Goal: Task Accomplishment & Management: Complete application form

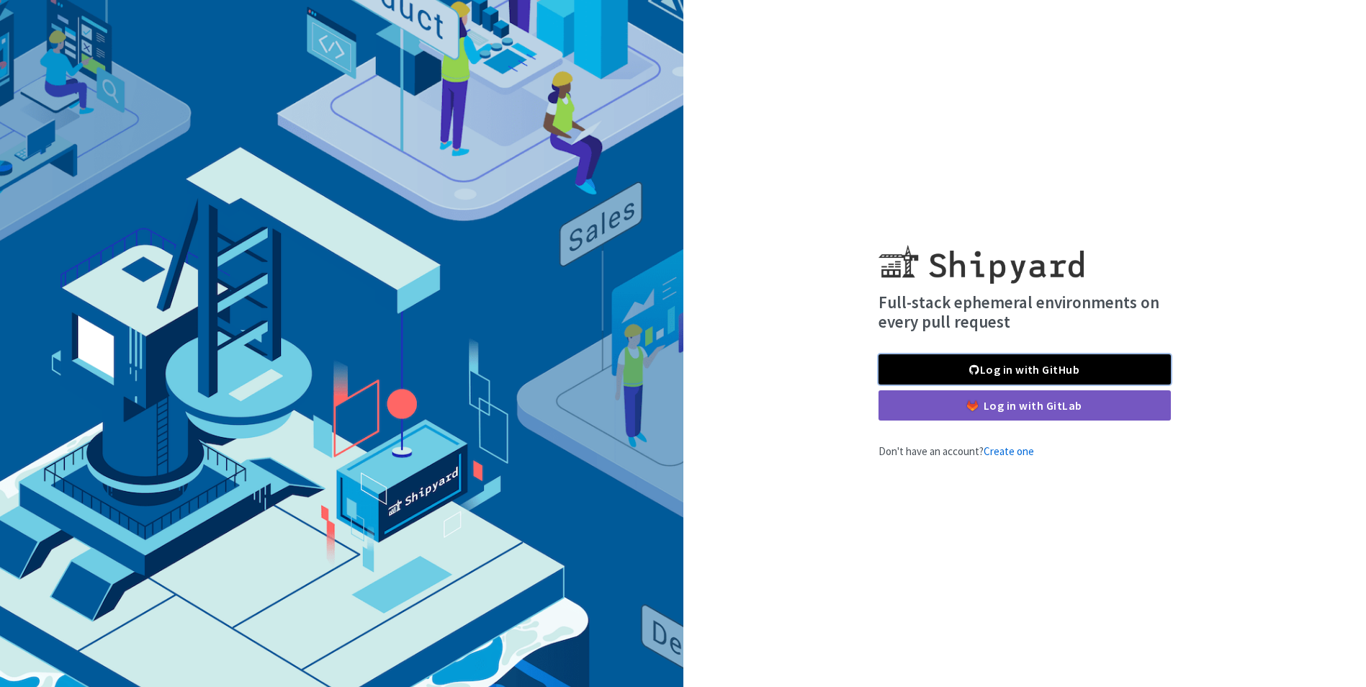
click at [1114, 369] on link "Log in with GitHub" at bounding box center [1024, 369] width 292 height 30
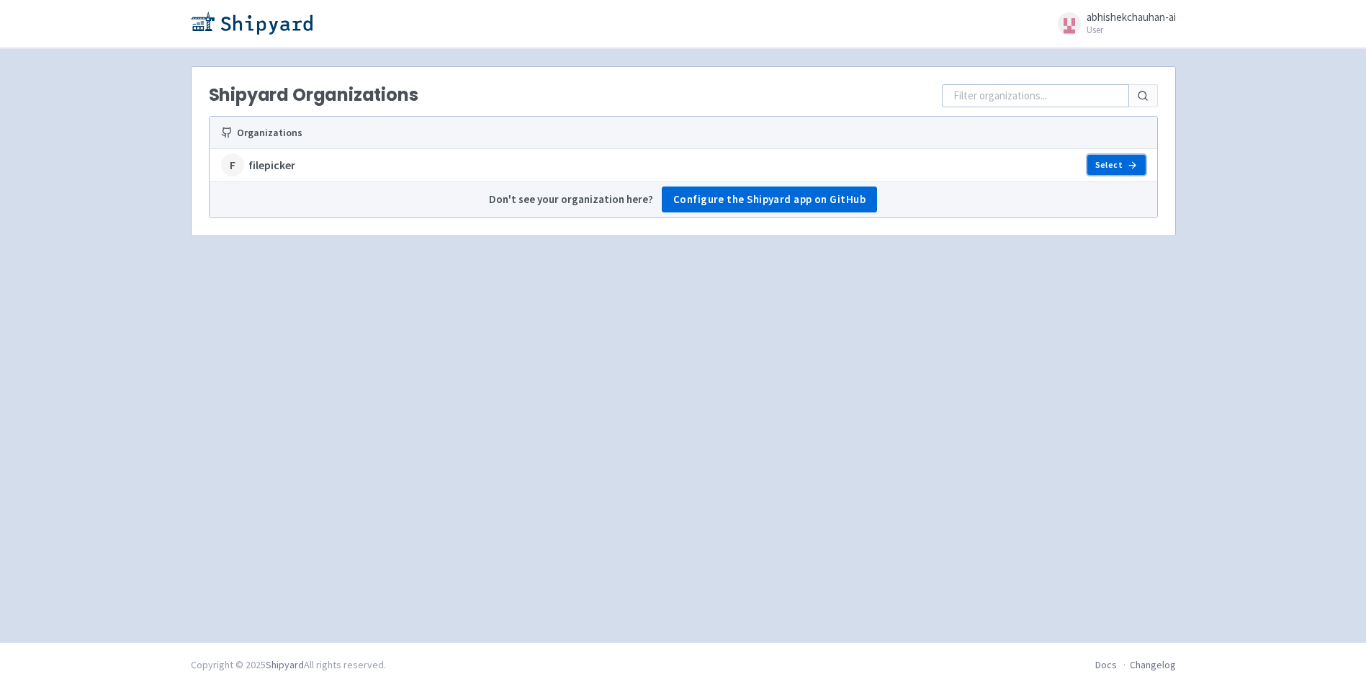
click at [1124, 159] on link "Select" at bounding box center [1116, 165] width 58 height 20
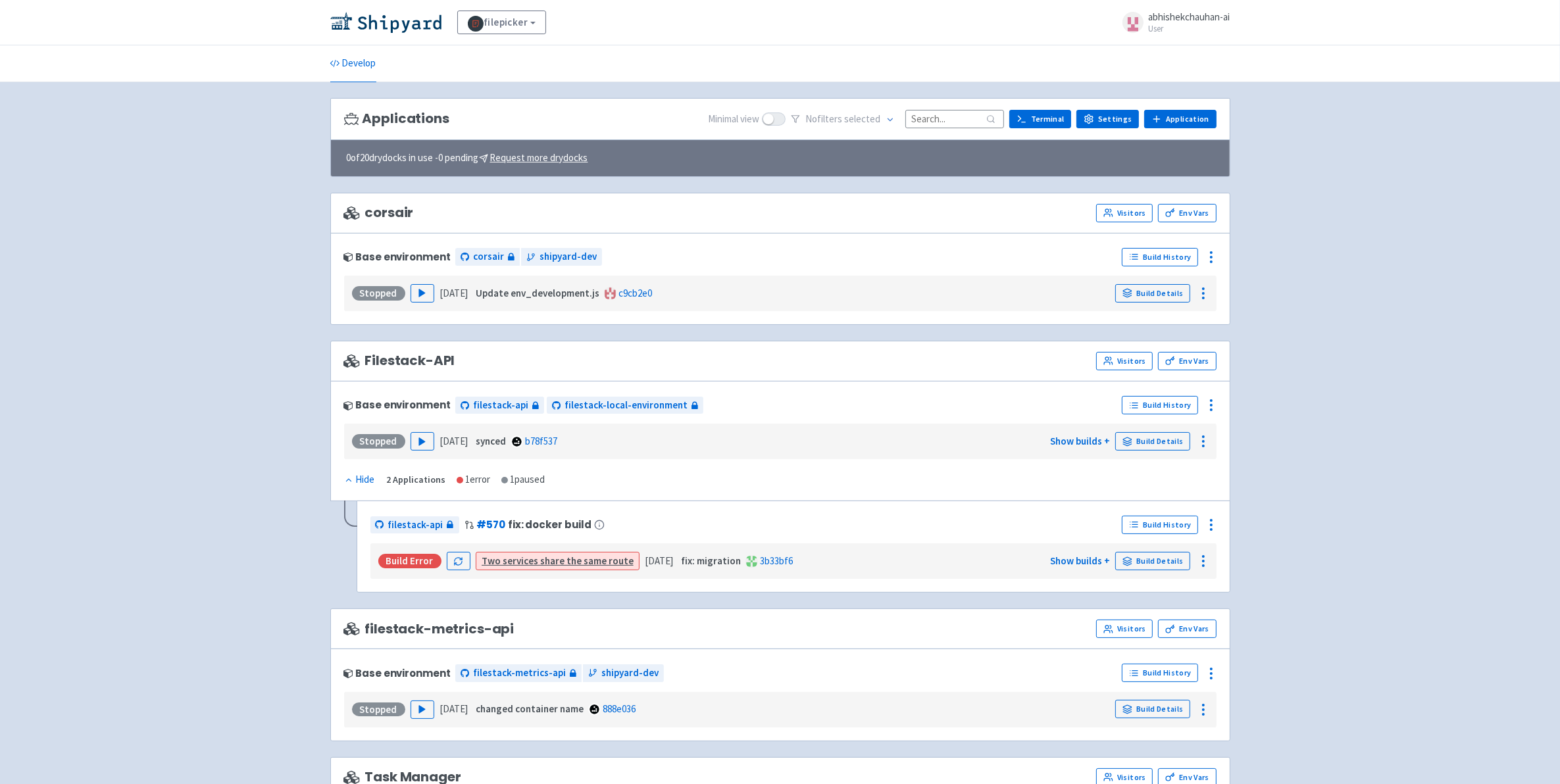
click at [1186, 107] on div "Applications Minimal view No filter s selected Terminal Settings Application Te…" at bounding box center [780, 119] width 900 height 43
click at [1189, 119] on link "Application" at bounding box center [1180, 119] width 71 height 18
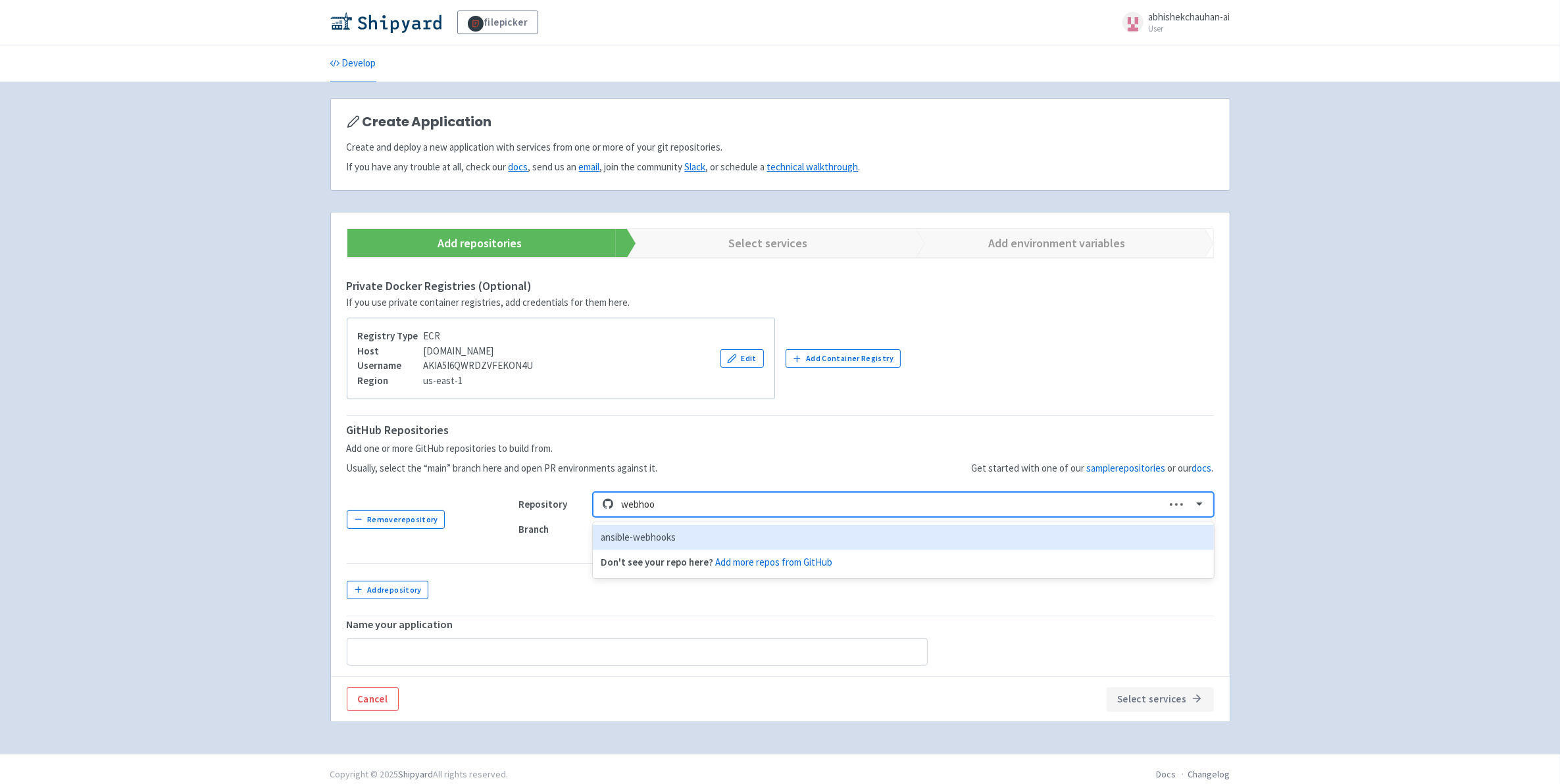
type input "webhook"
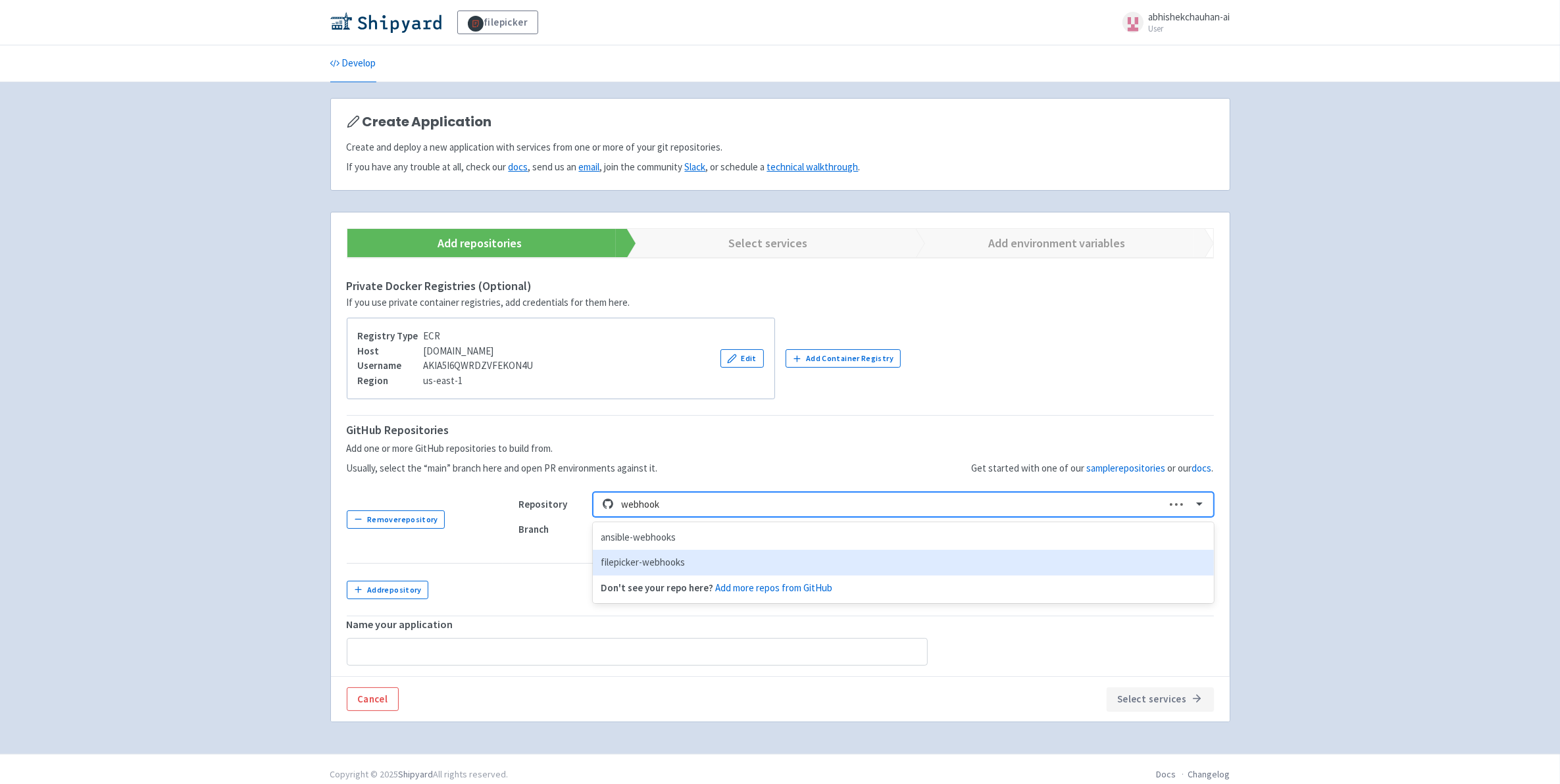
click at [676, 564] on div "filepicker-webhooks" at bounding box center [903, 563] width 621 height 26
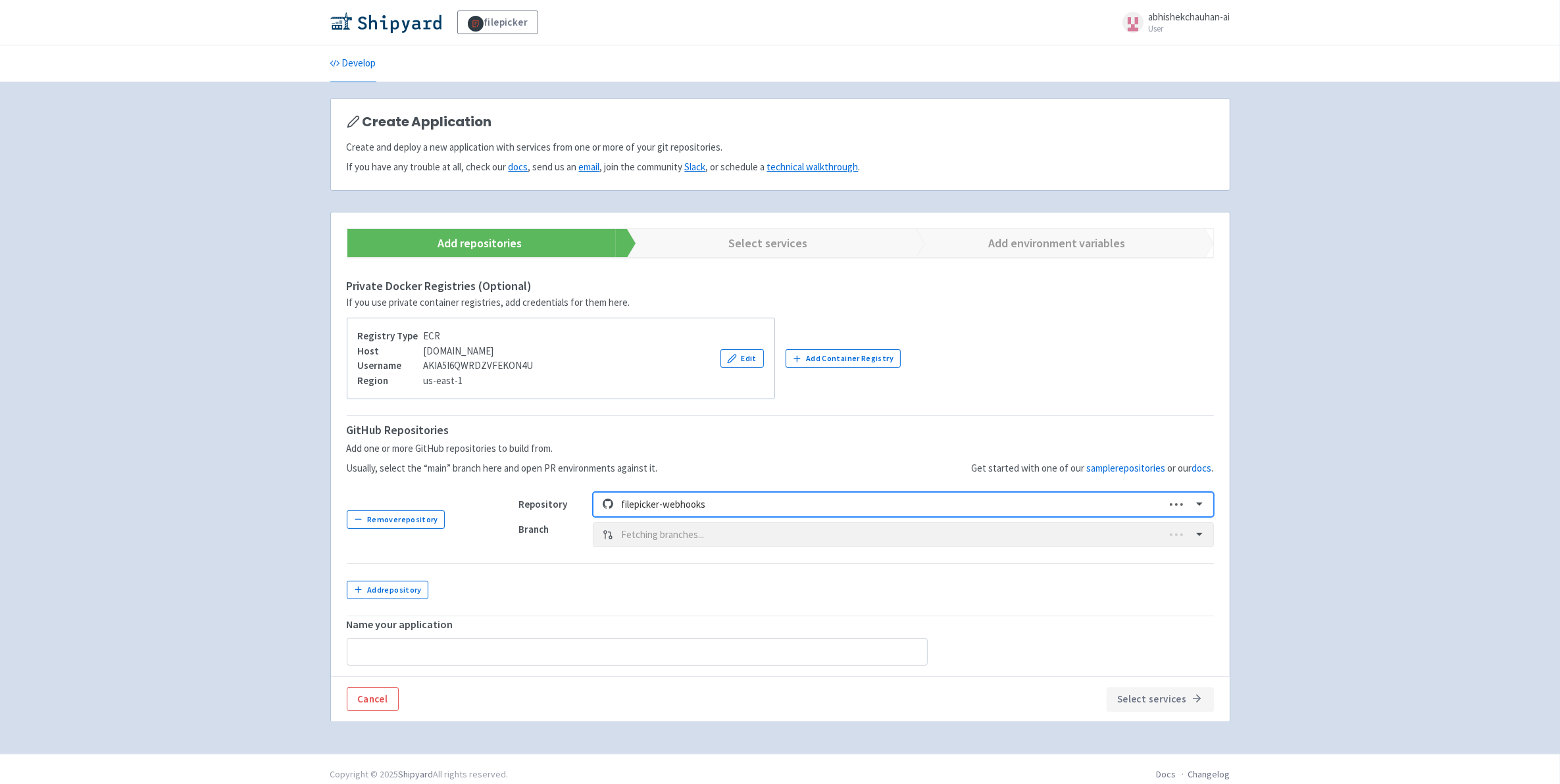
type input "filepicker-webhooks-2"
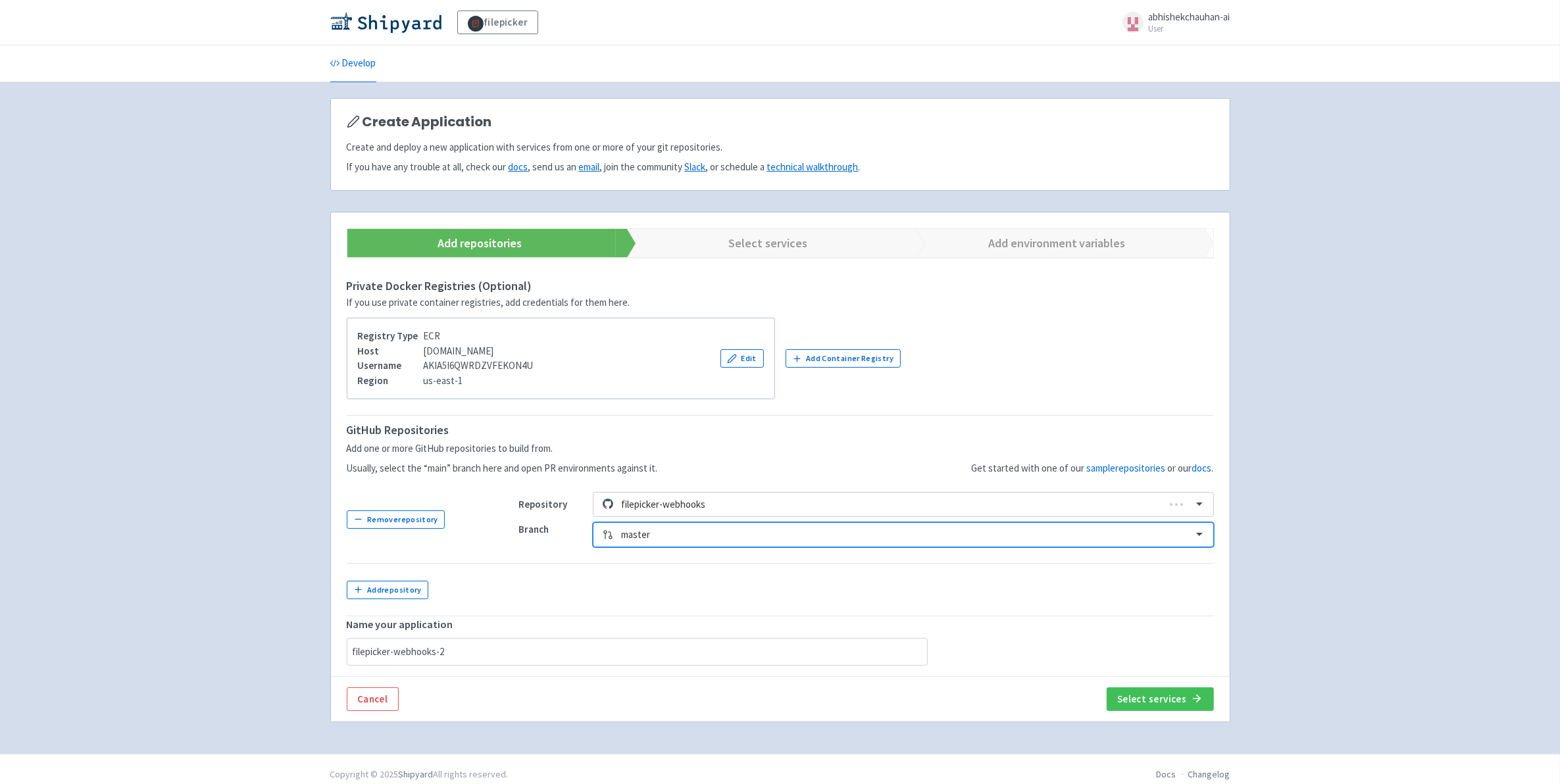
click at [696, 536] on div at bounding box center [903, 535] width 563 height 17
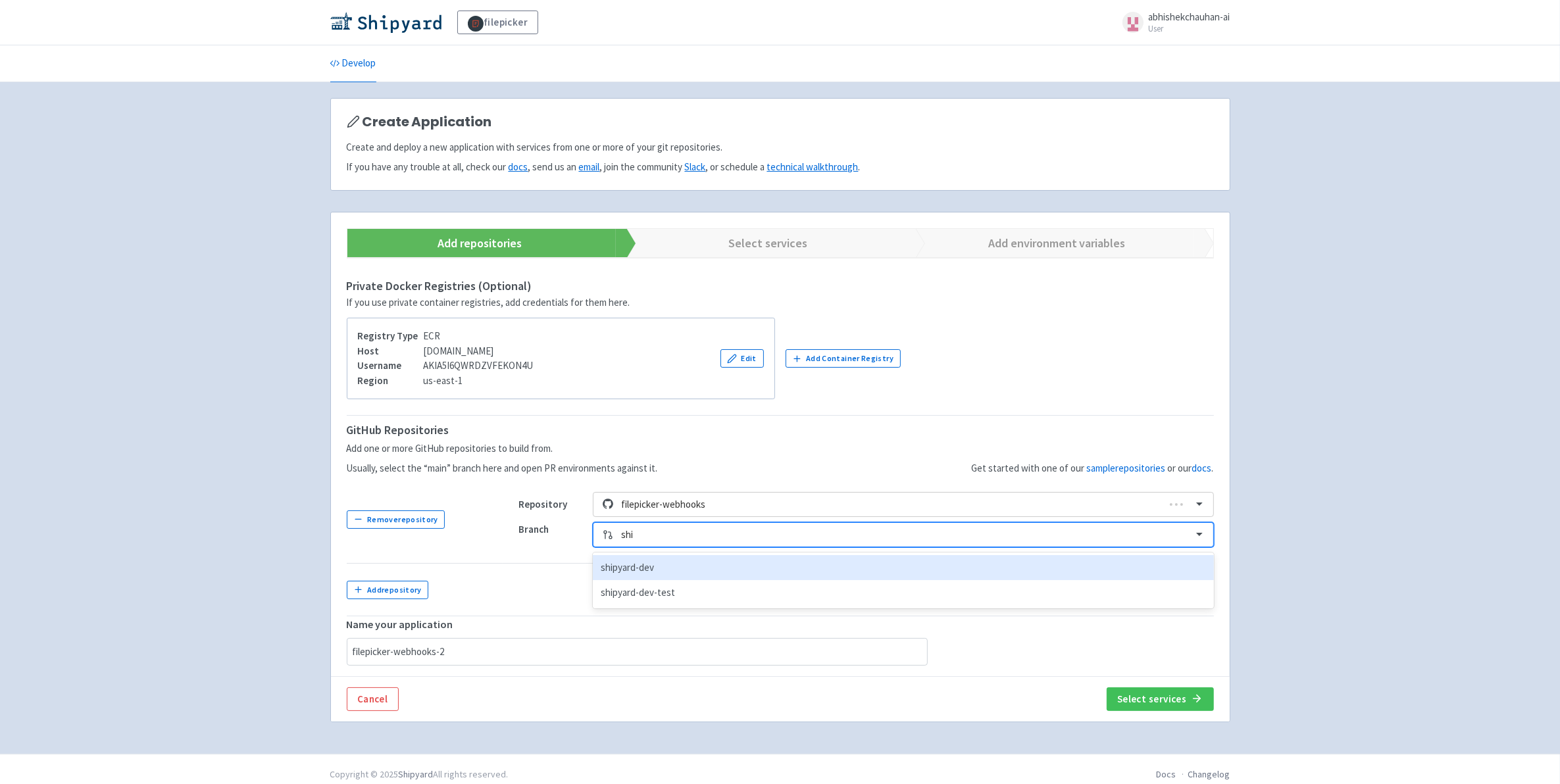
type input "ship"
click at [693, 564] on div "shipyard-dev" at bounding box center [903, 568] width 621 height 26
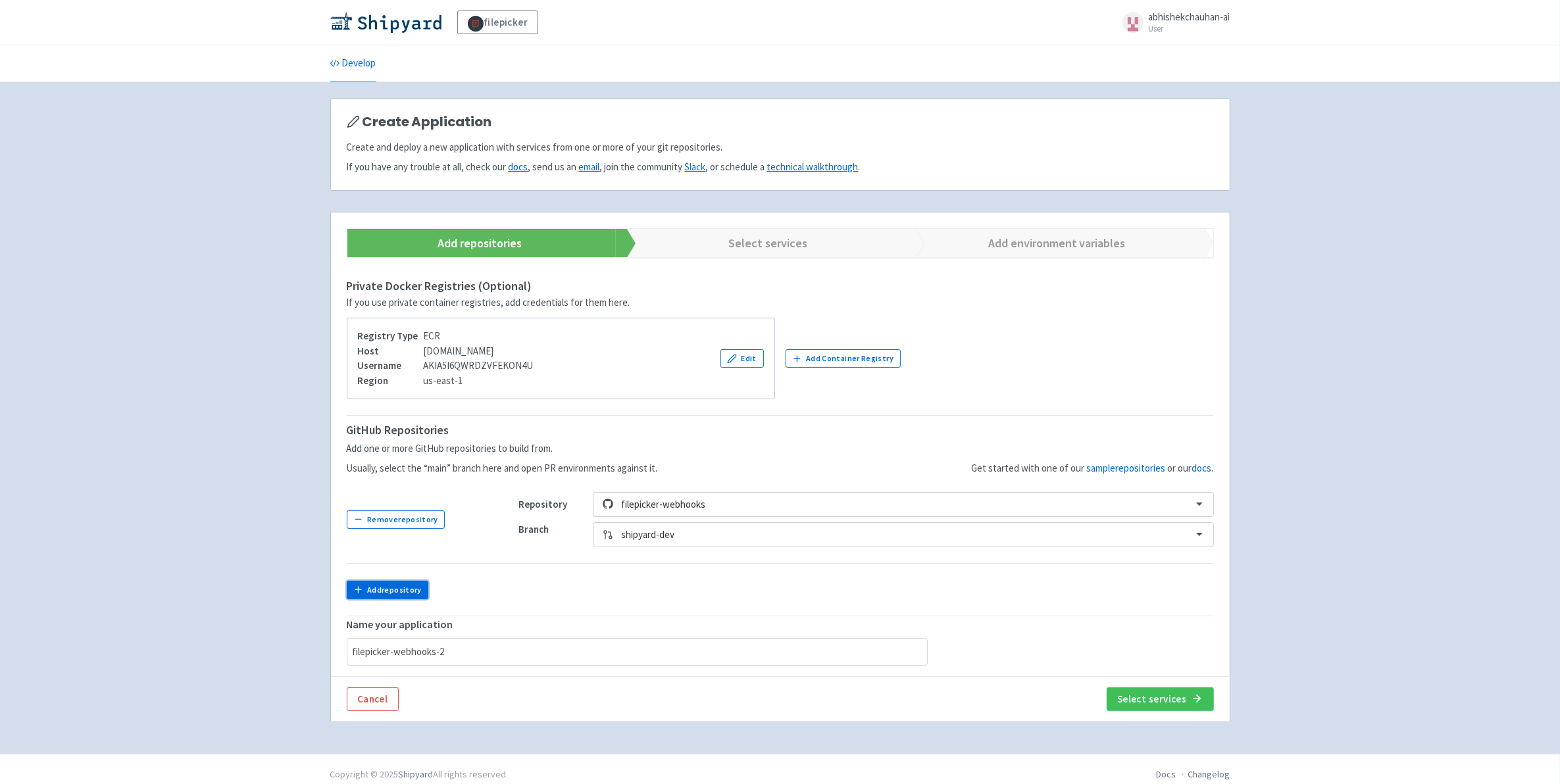
click at [403, 599] on button "Add repository" at bounding box center [387, 590] width 82 height 18
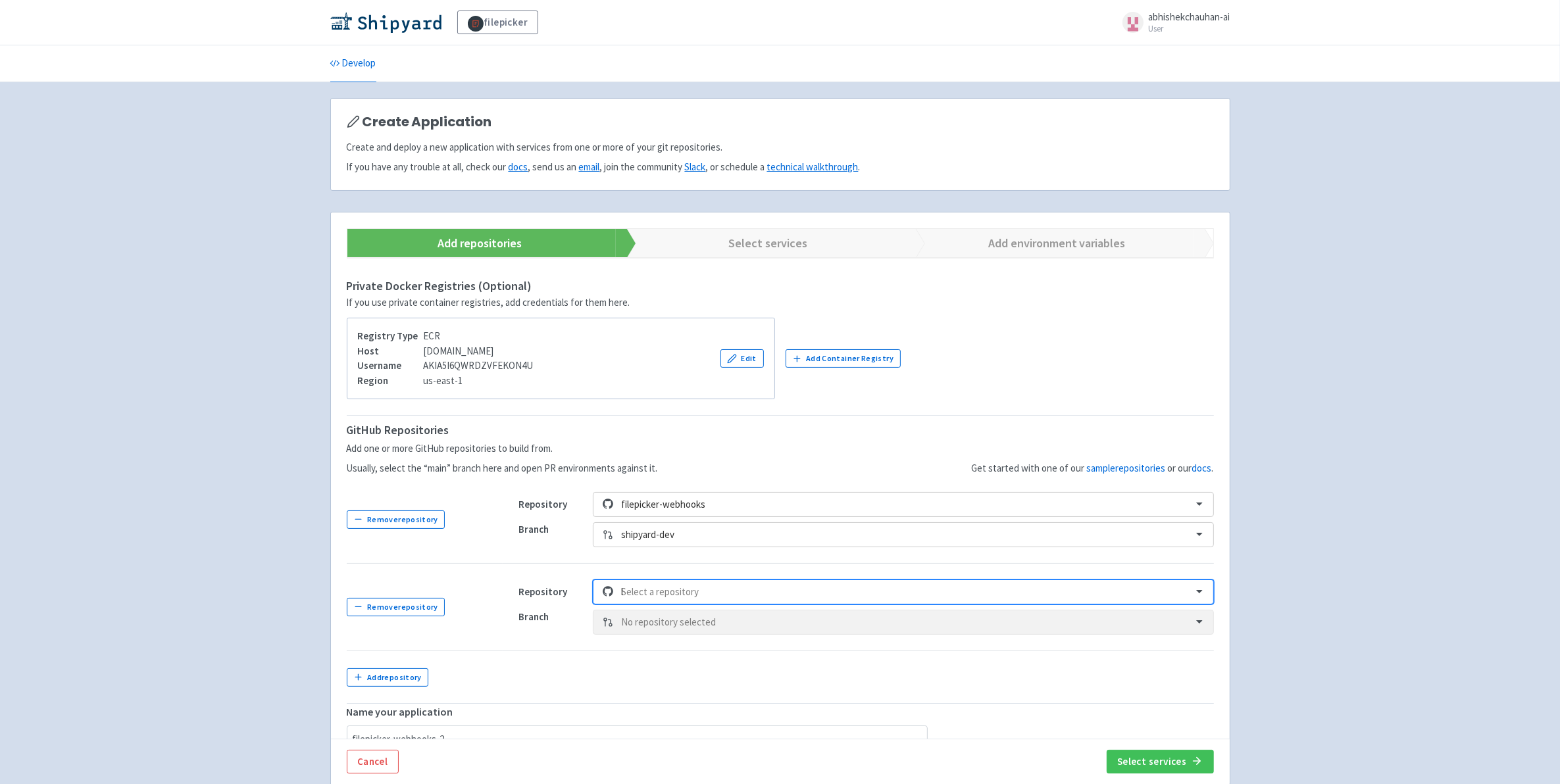
scroll to position [30, 0]
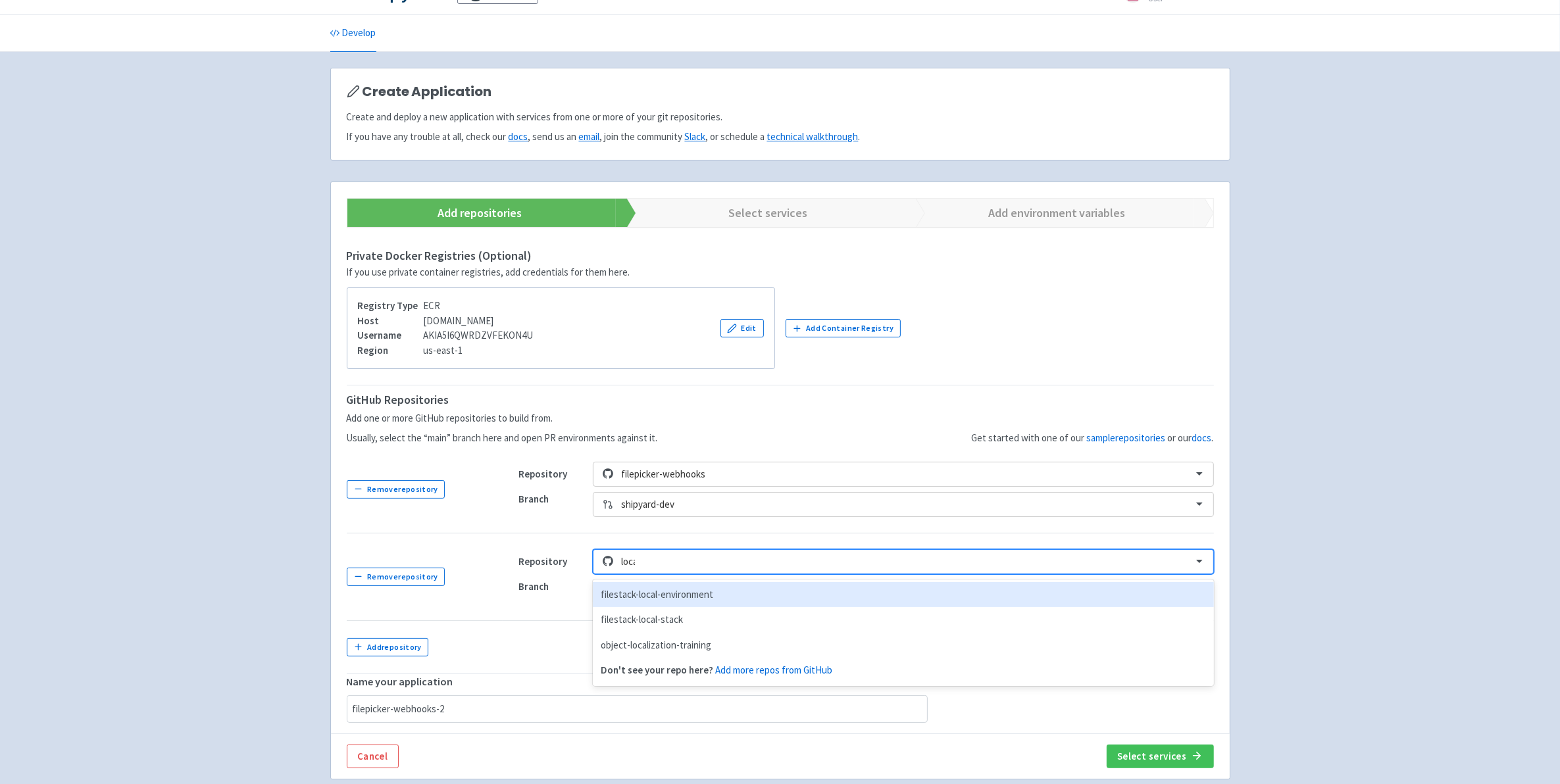
type input "local"
click at [693, 596] on div "filestack-local-environment" at bounding box center [903, 595] width 621 height 26
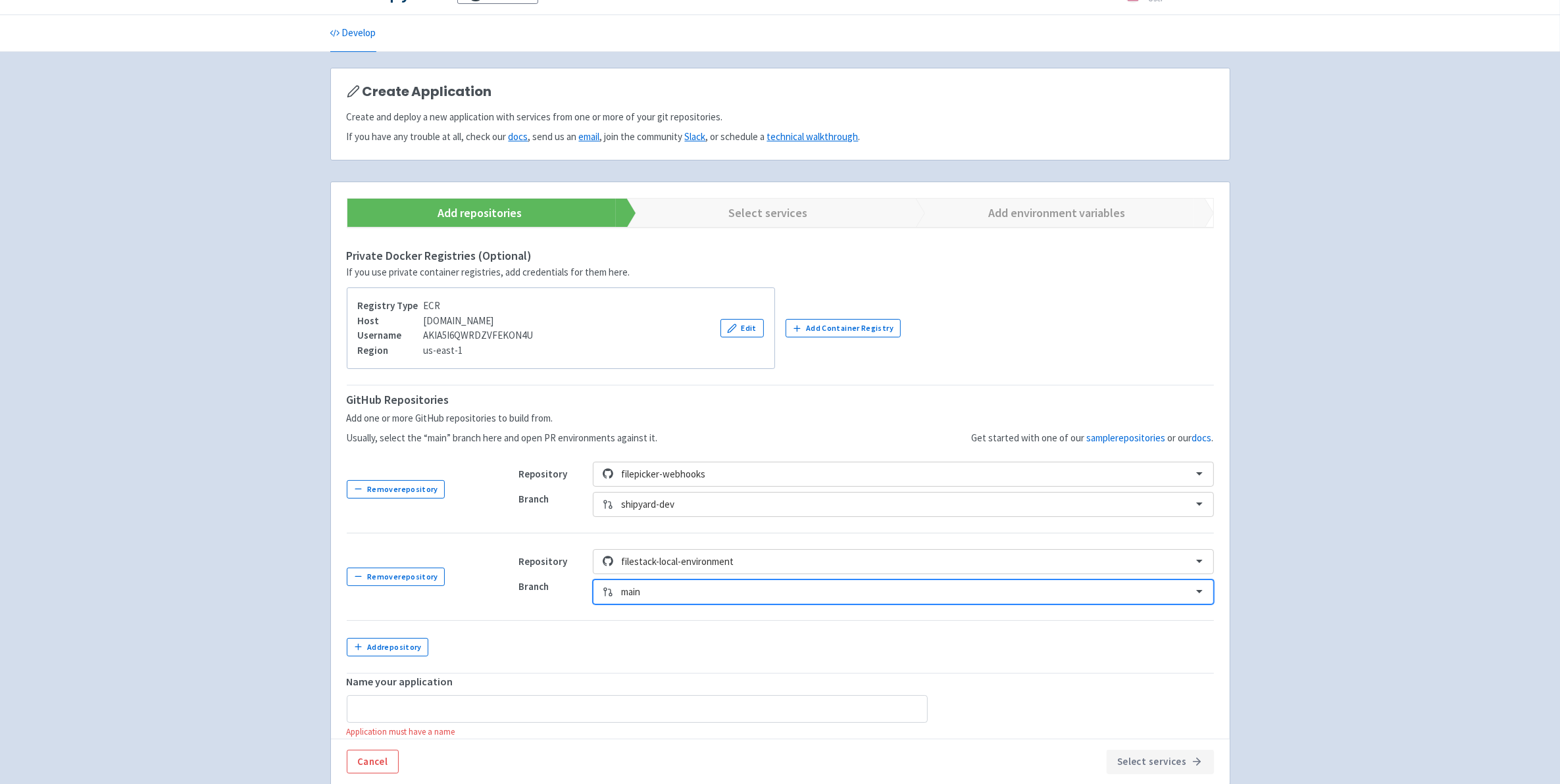
click at [663, 607] on td "Repository filestack-local-environment Branch option main, selected. Select is …" at bounding box center [858, 577] width 711 height 88
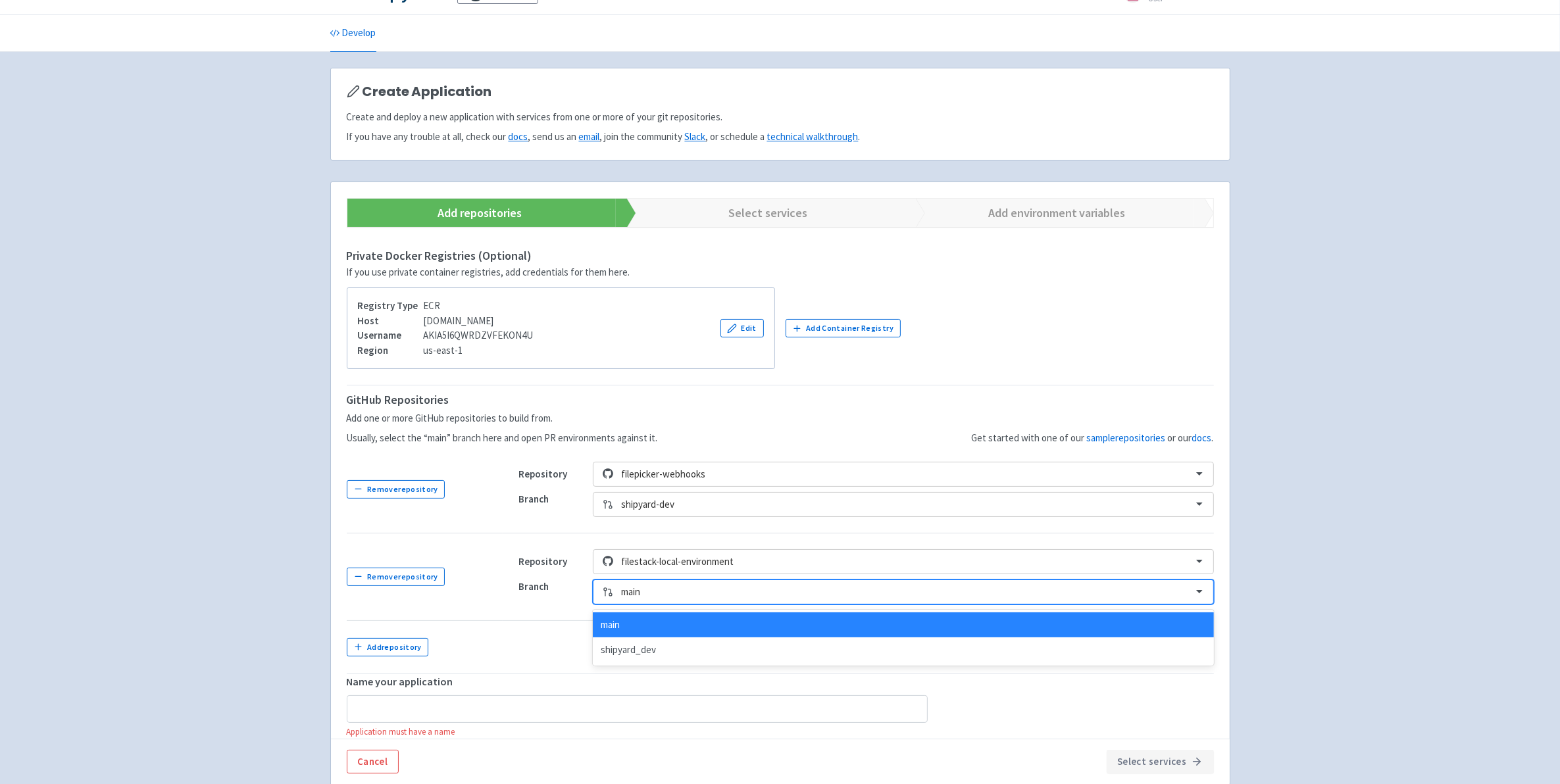
click at [663, 599] on div at bounding box center [903, 592] width 563 height 17
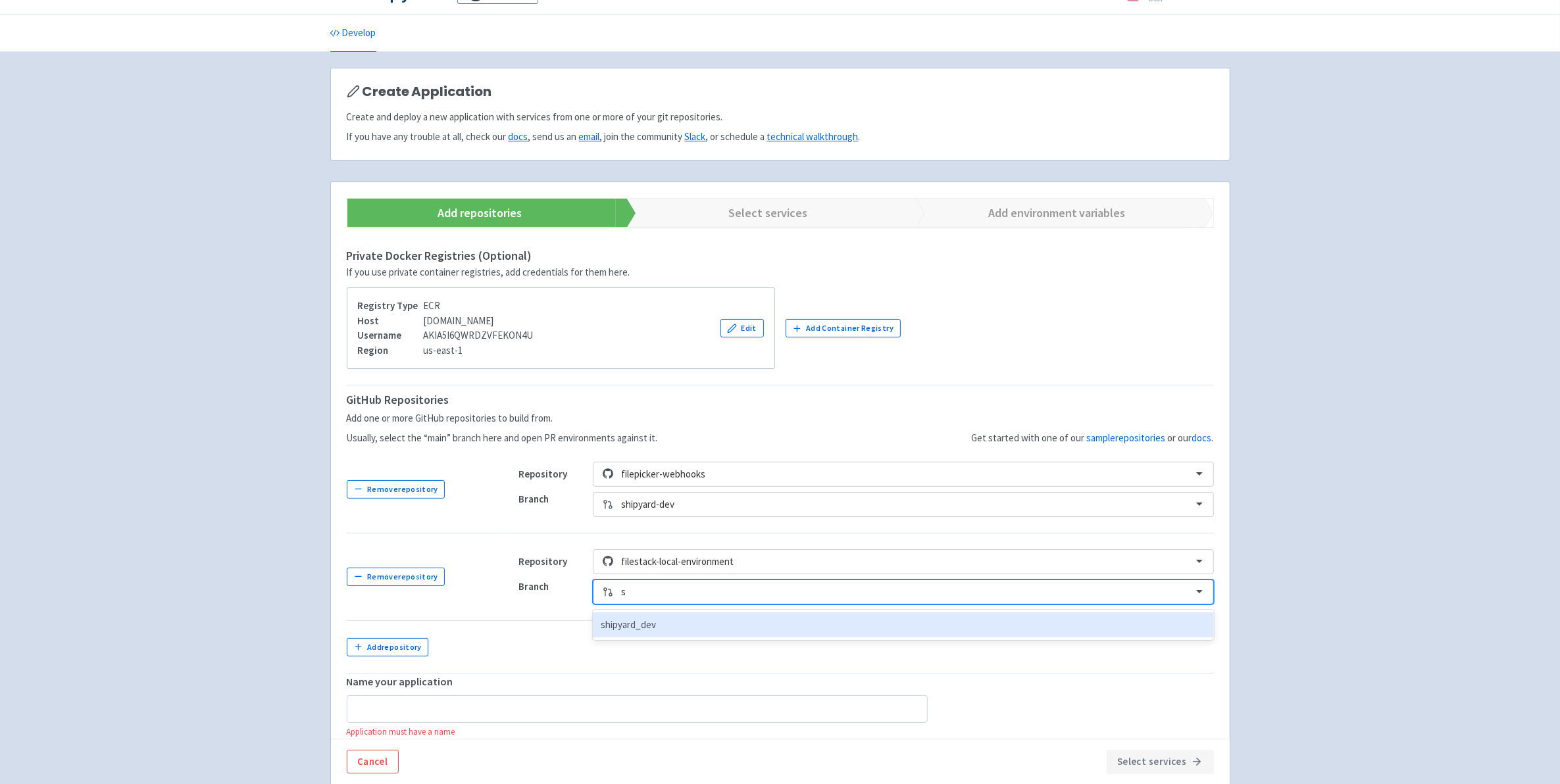
type input "sh"
click at [668, 623] on div "shipyard_dev" at bounding box center [903, 625] width 621 height 26
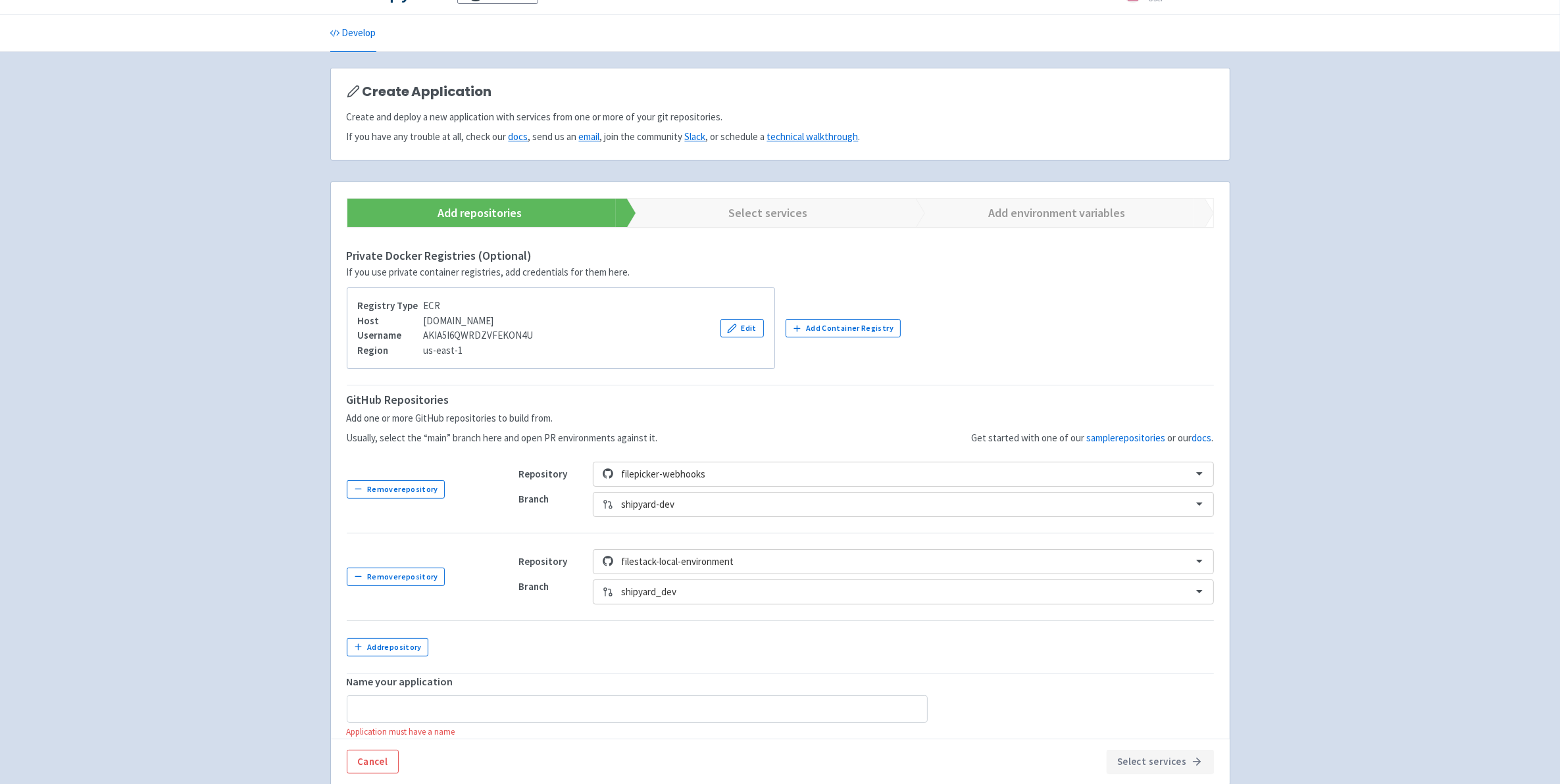
click at [801, 612] on td "Repository filestack-local-environment Branch shipyard_dev" at bounding box center [858, 577] width 711 height 88
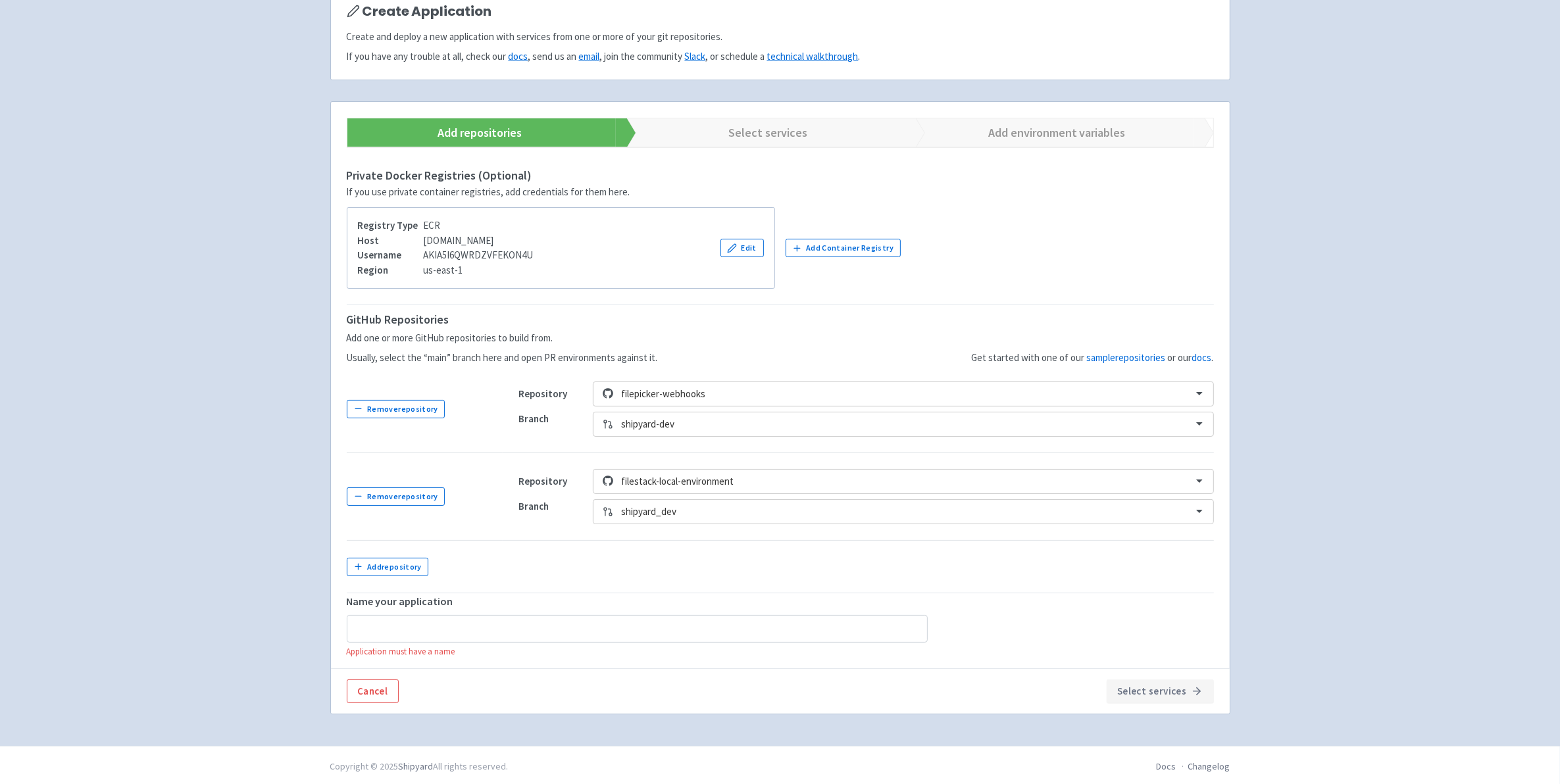
scroll to position [116, 0]
click at [527, 636] on input "text" at bounding box center [637, 626] width 581 height 27
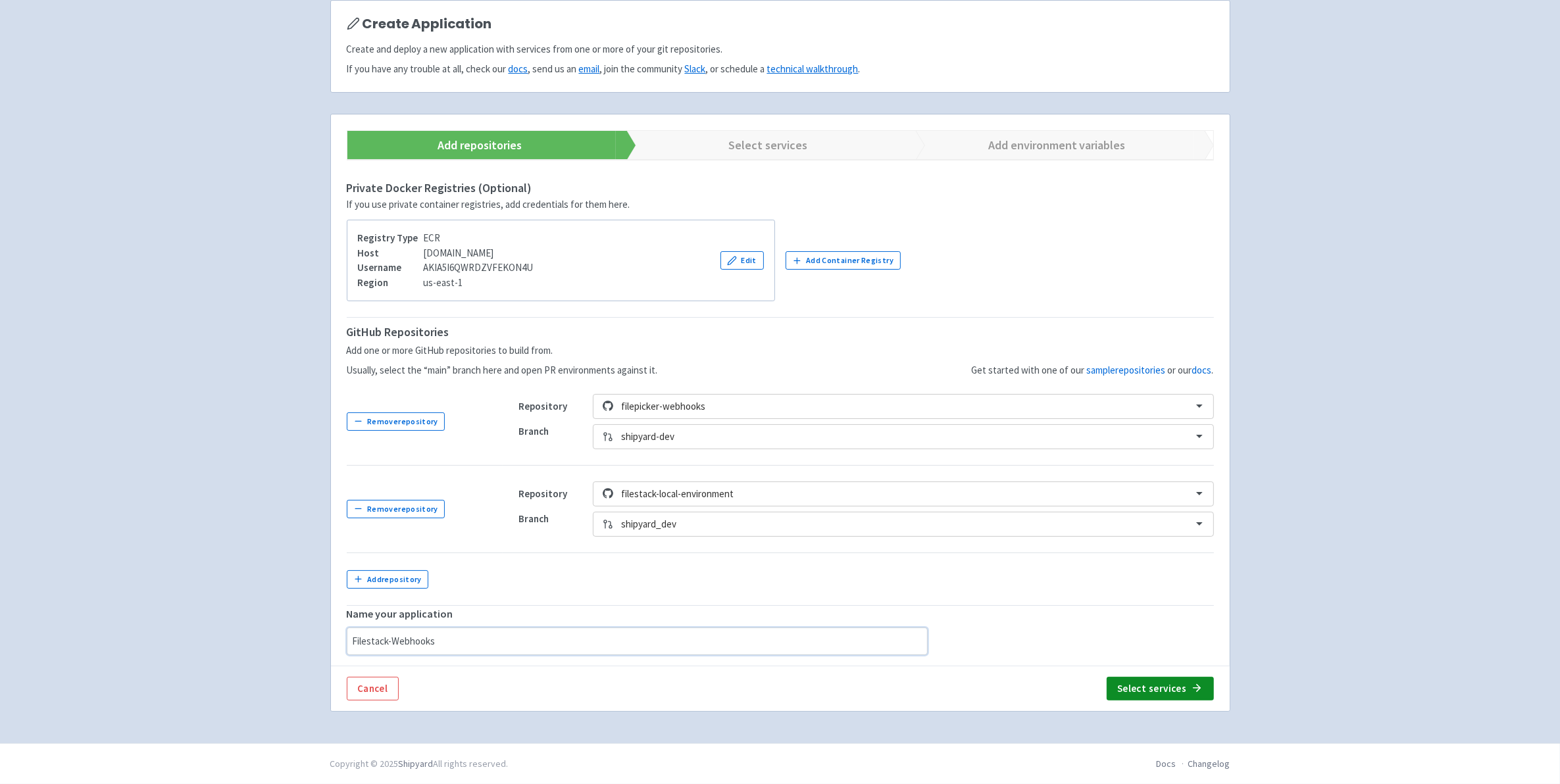
type input "Filestack-Webhooks"
click at [1146, 685] on button "Select services" at bounding box center [1160, 689] width 107 height 24
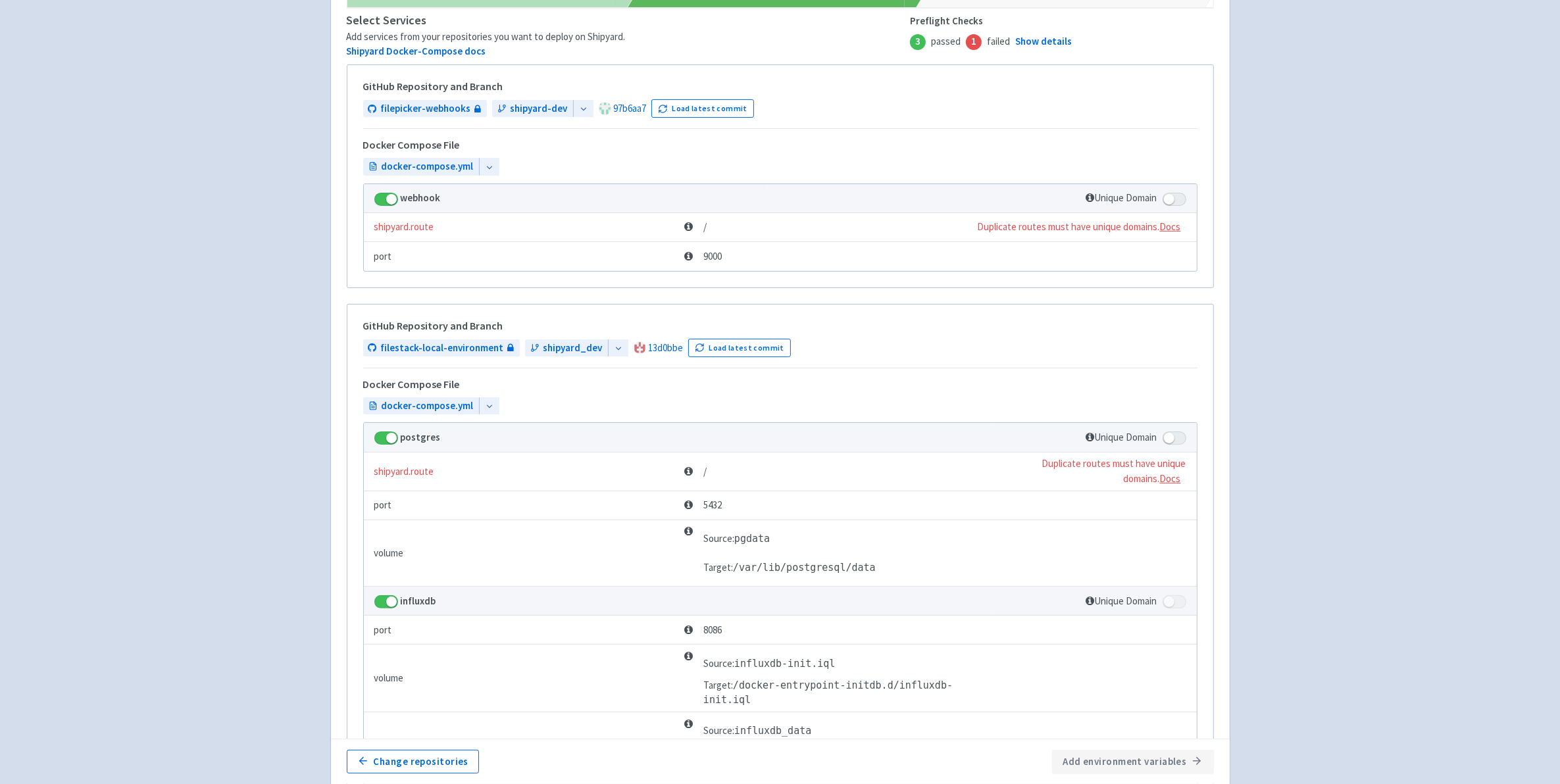
scroll to position [347, 0]
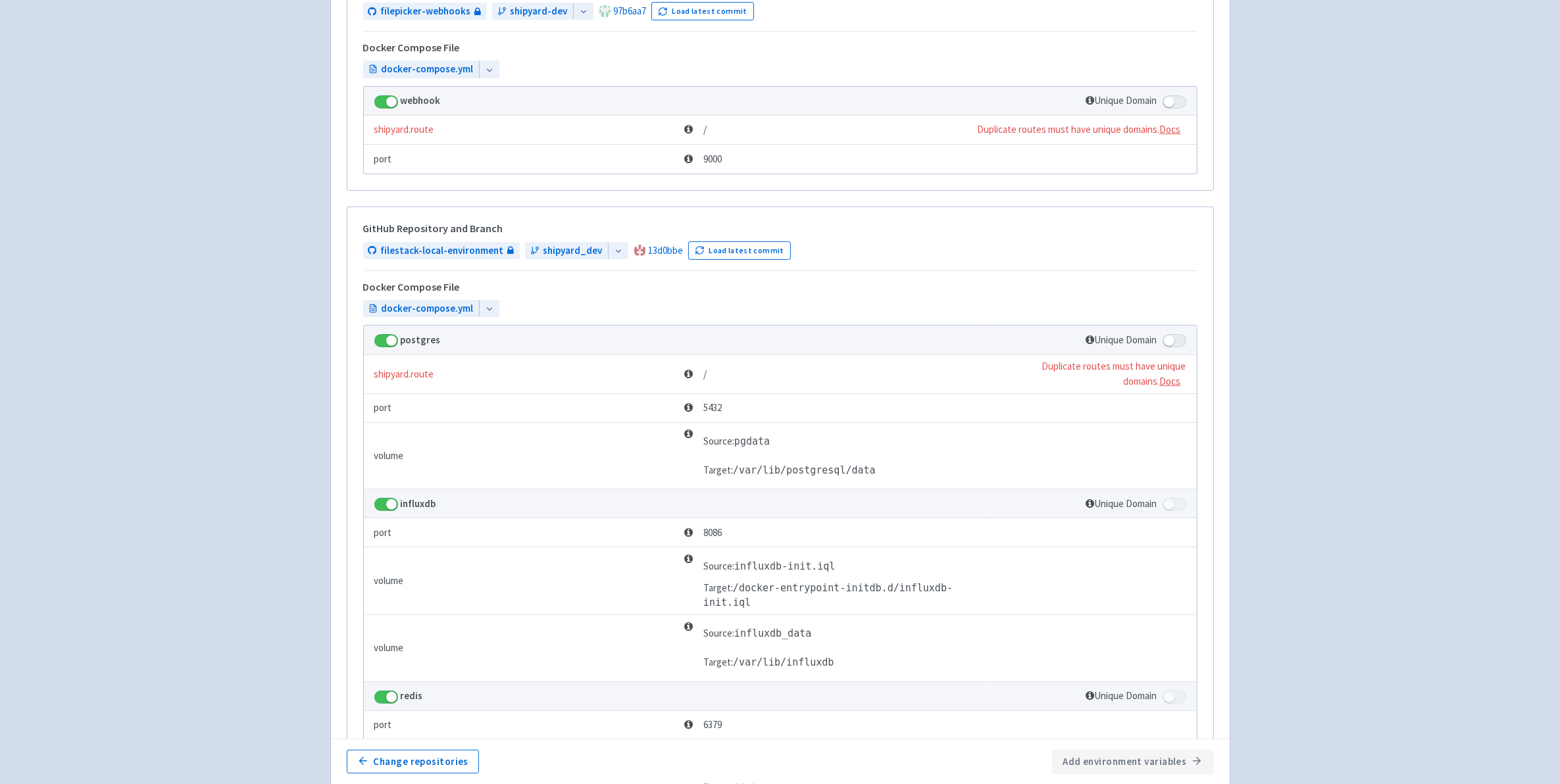
click at [1176, 341] on span at bounding box center [1174, 341] width 24 height 13
click at [1172, 341] on input "checkbox" at bounding box center [1166, 336] width 8 height 8
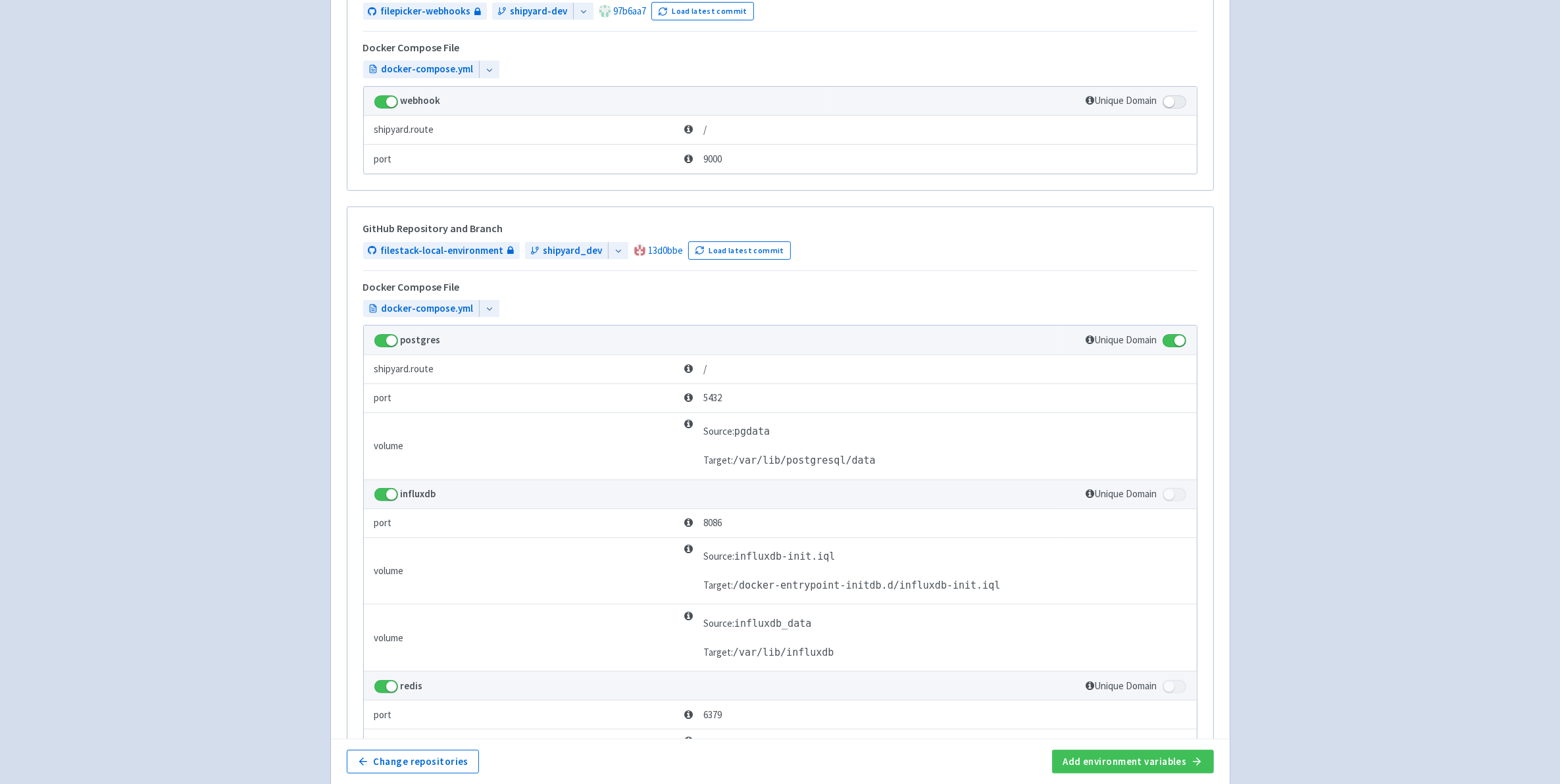
click at [1176, 344] on span at bounding box center [1174, 341] width 24 height 13
click at [1172, 342] on input "checkbox" at bounding box center [1166, 336] width 8 height 8
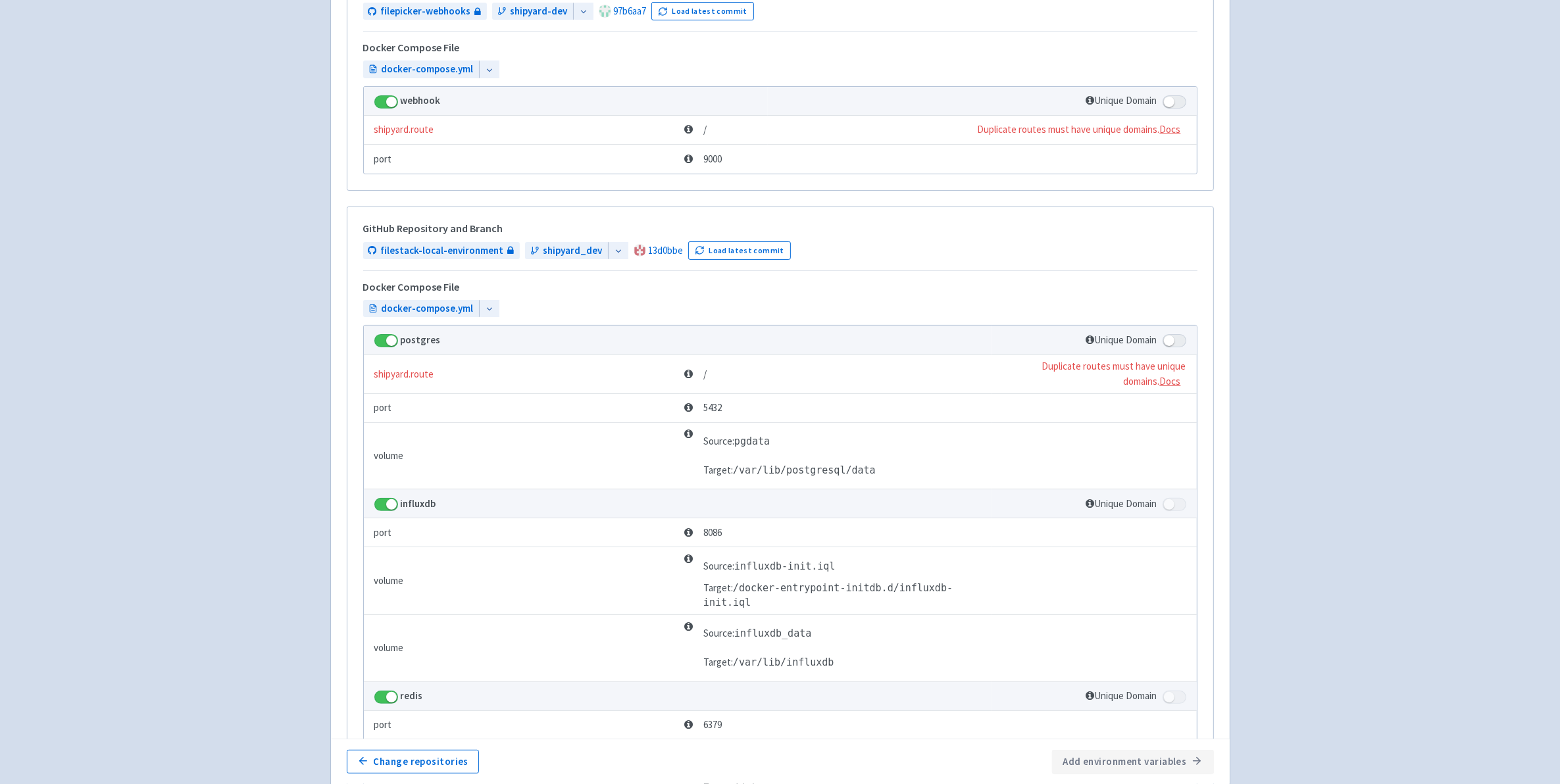
click at [1176, 344] on span at bounding box center [1174, 341] width 24 height 13
click at [1172, 342] on input "checkbox" at bounding box center [1166, 336] width 8 height 8
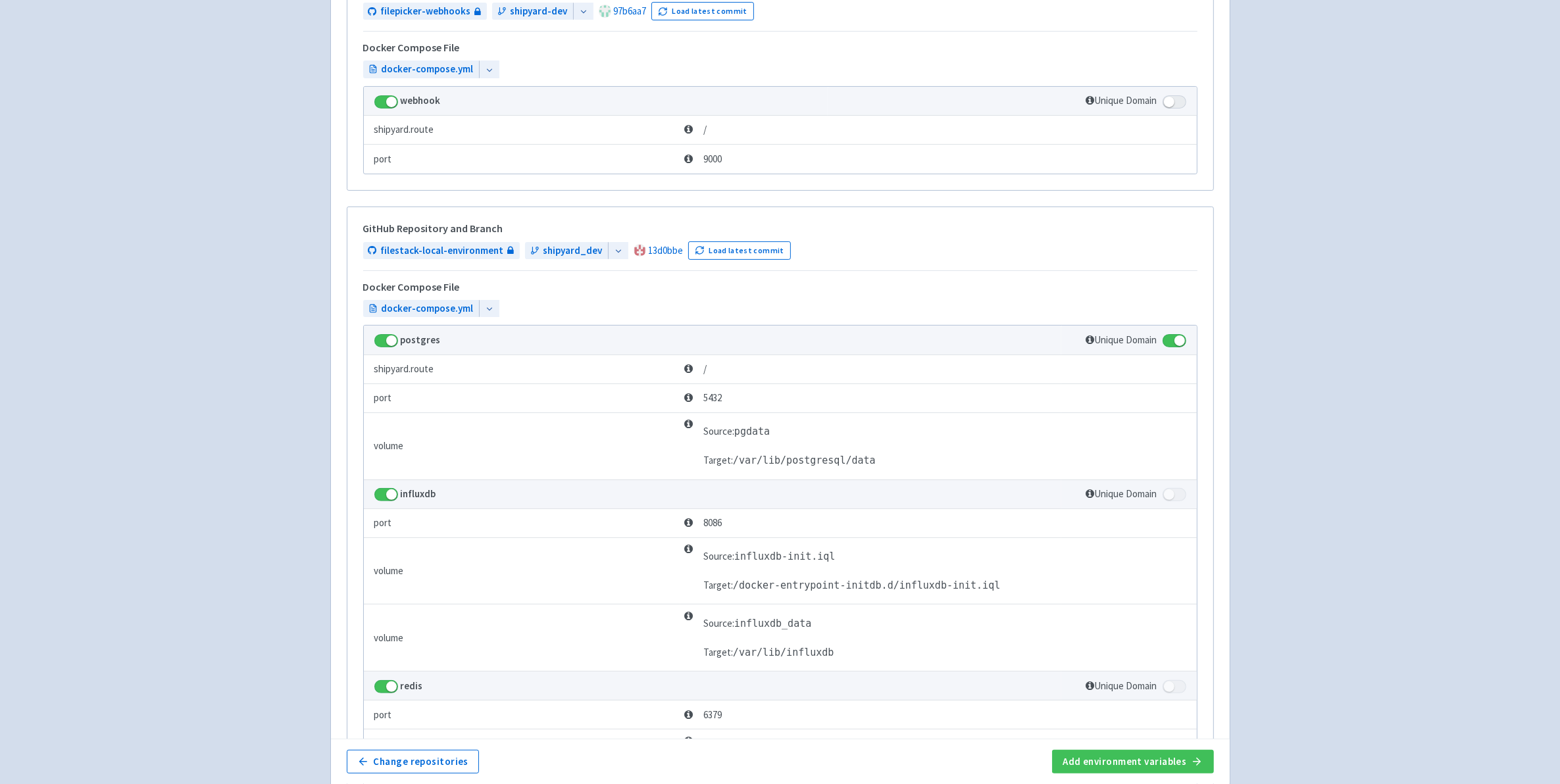
click at [1176, 344] on span at bounding box center [1174, 341] width 24 height 13
click at [1172, 342] on input "checkbox" at bounding box center [1166, 336] width 8 height 8
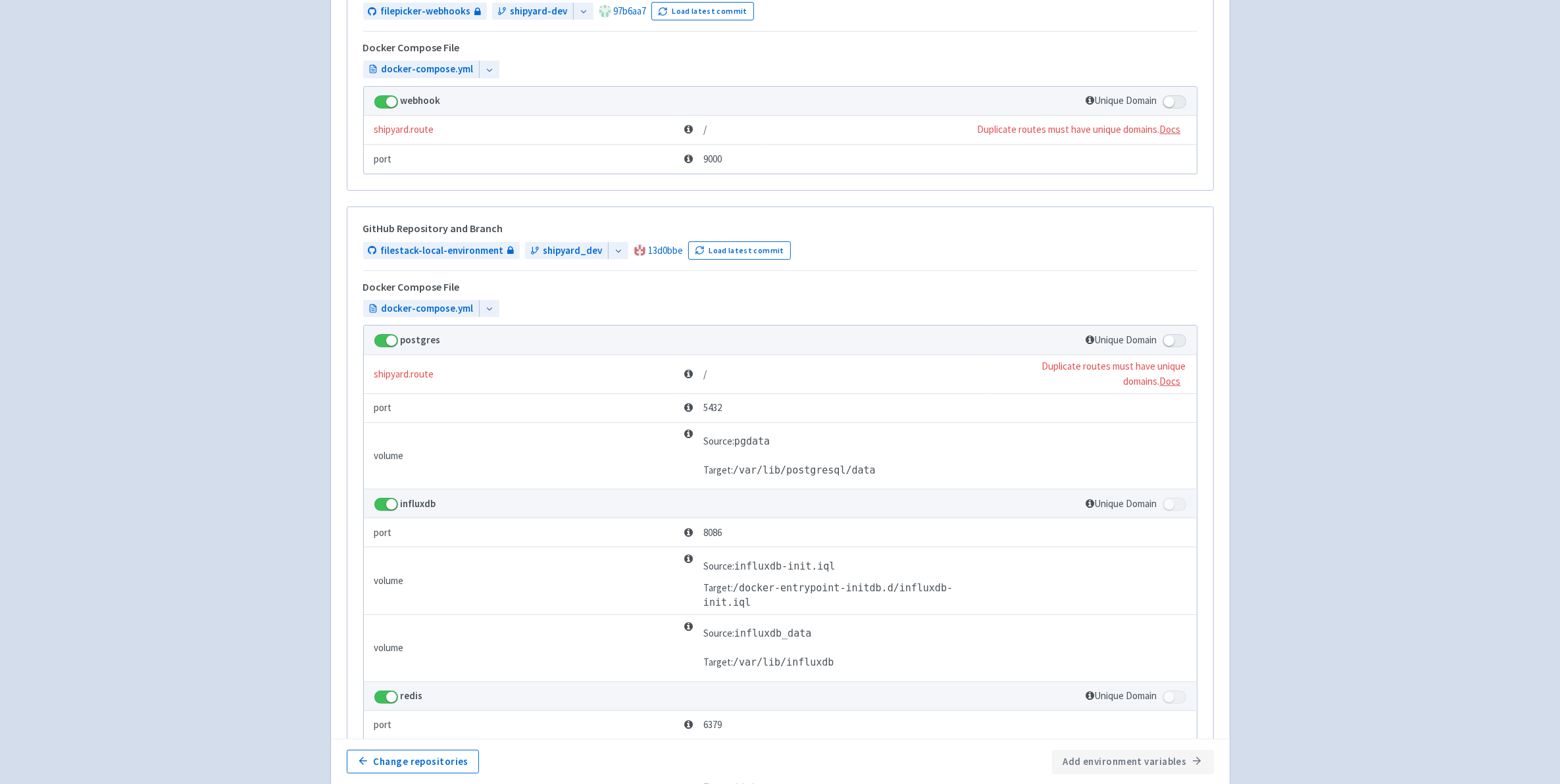
click at [1176, 344] on span at bounding box center [1174, 341] width 24 height 13
click at [1172, 342] on input "checkbox" at bounding box center [1166, 336] width 8 height 8
checkbox input "true"
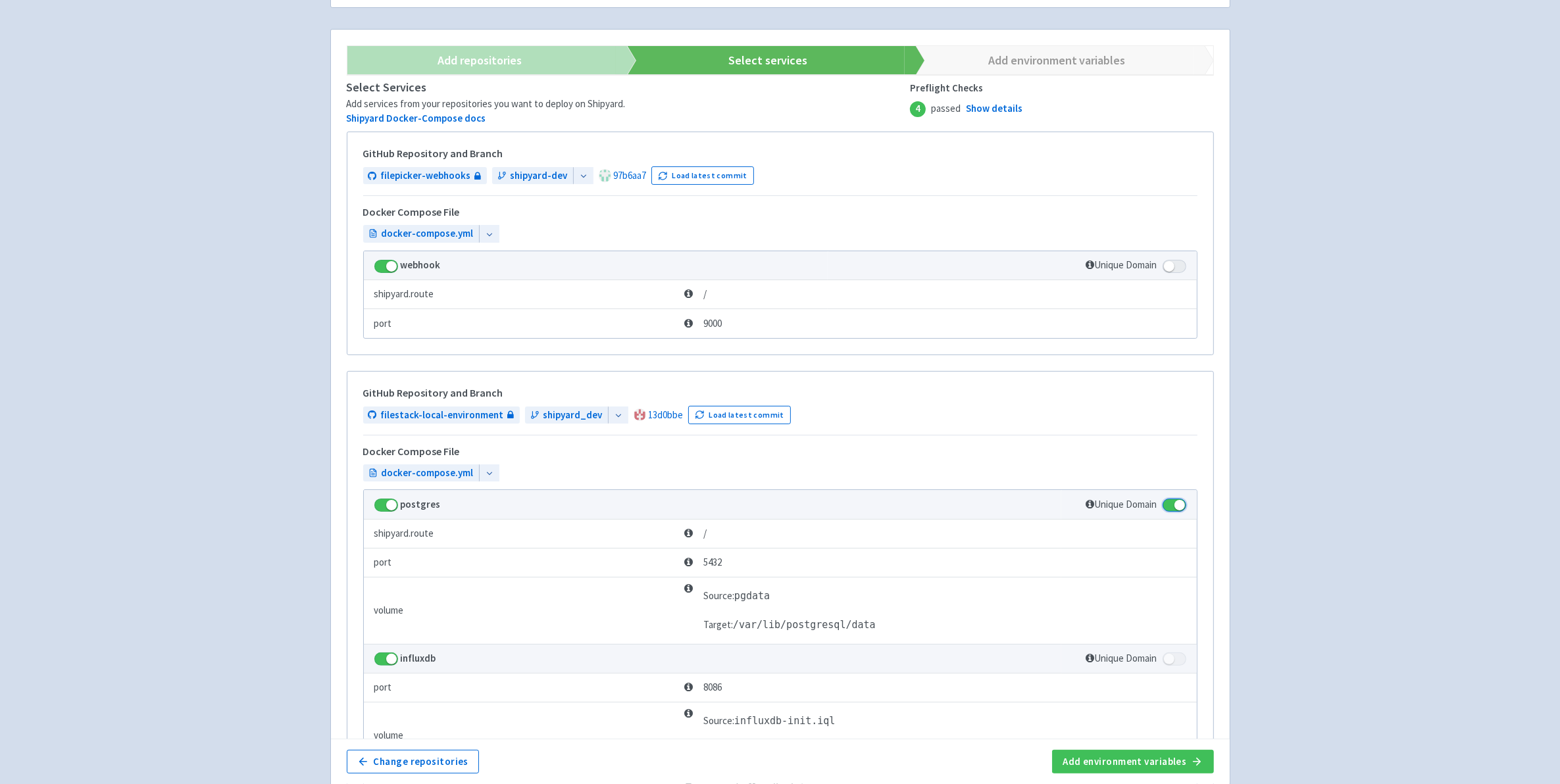
scroll to position [0, 0]
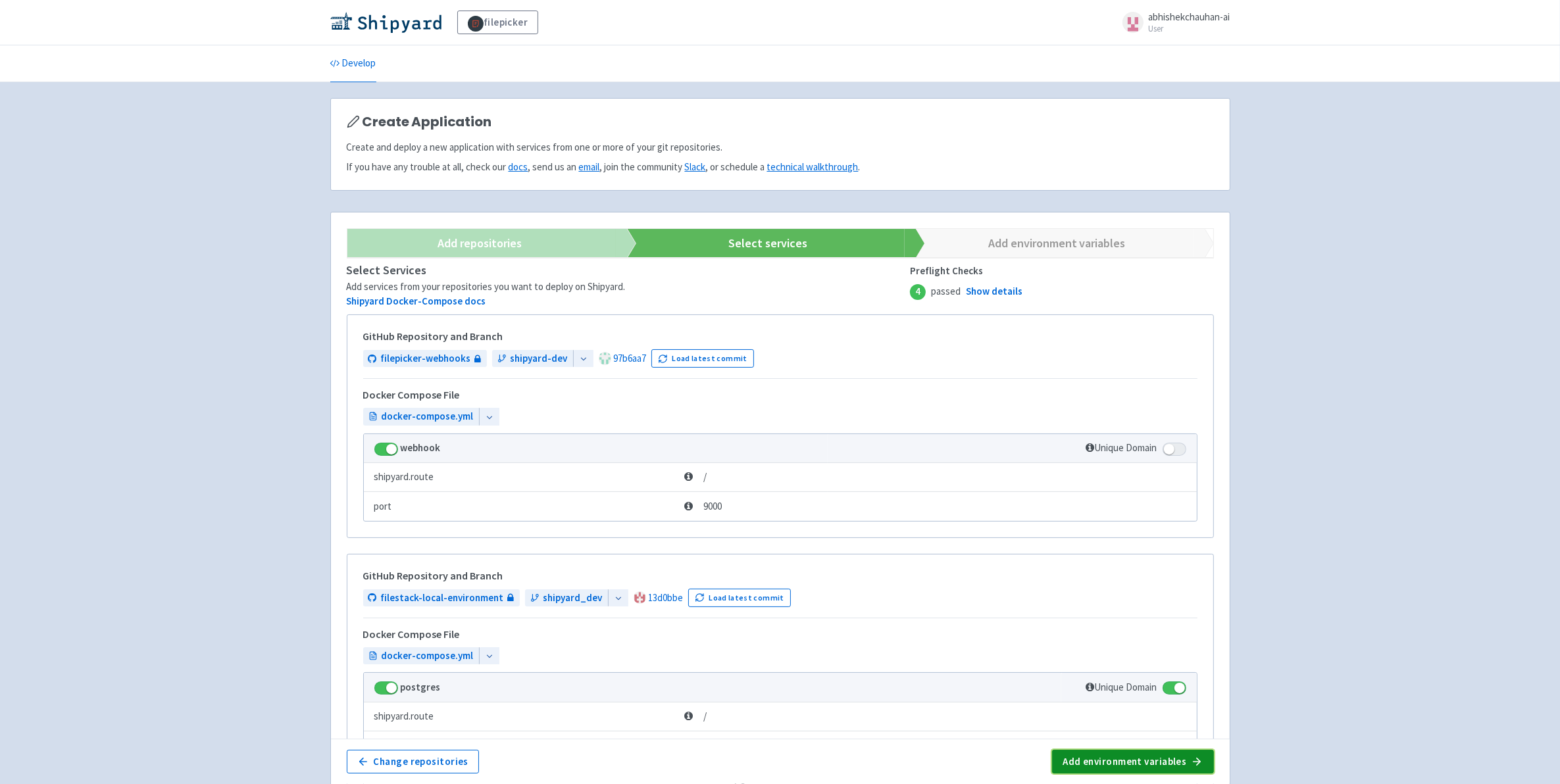
click at [1125, 765] on button "Add environment variables" at bounding box center [1132, 762] width 161 height 24
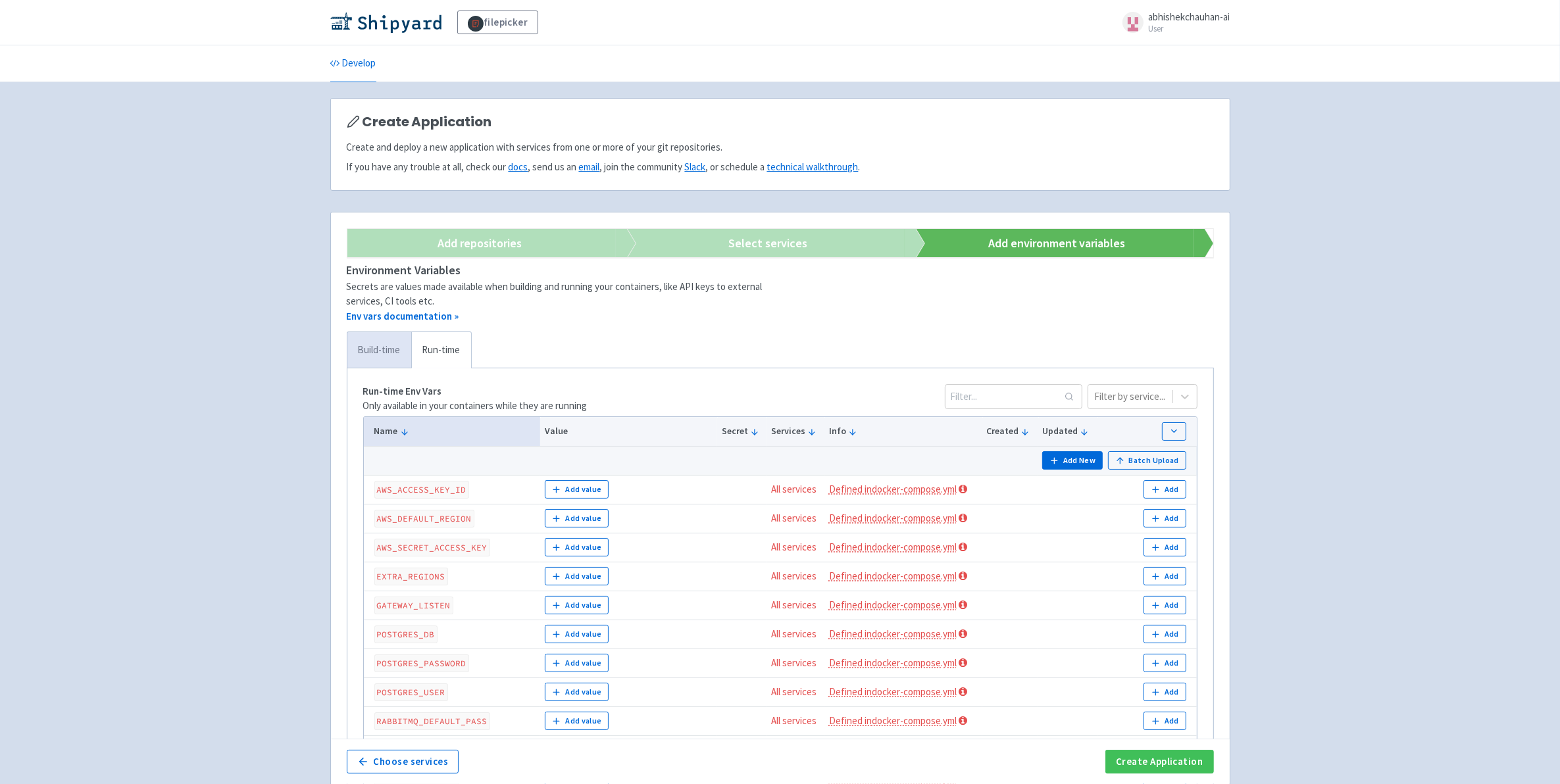
click at [379, 364] on link "Build-time" at bounding box center [379, 351] width 64 height 37
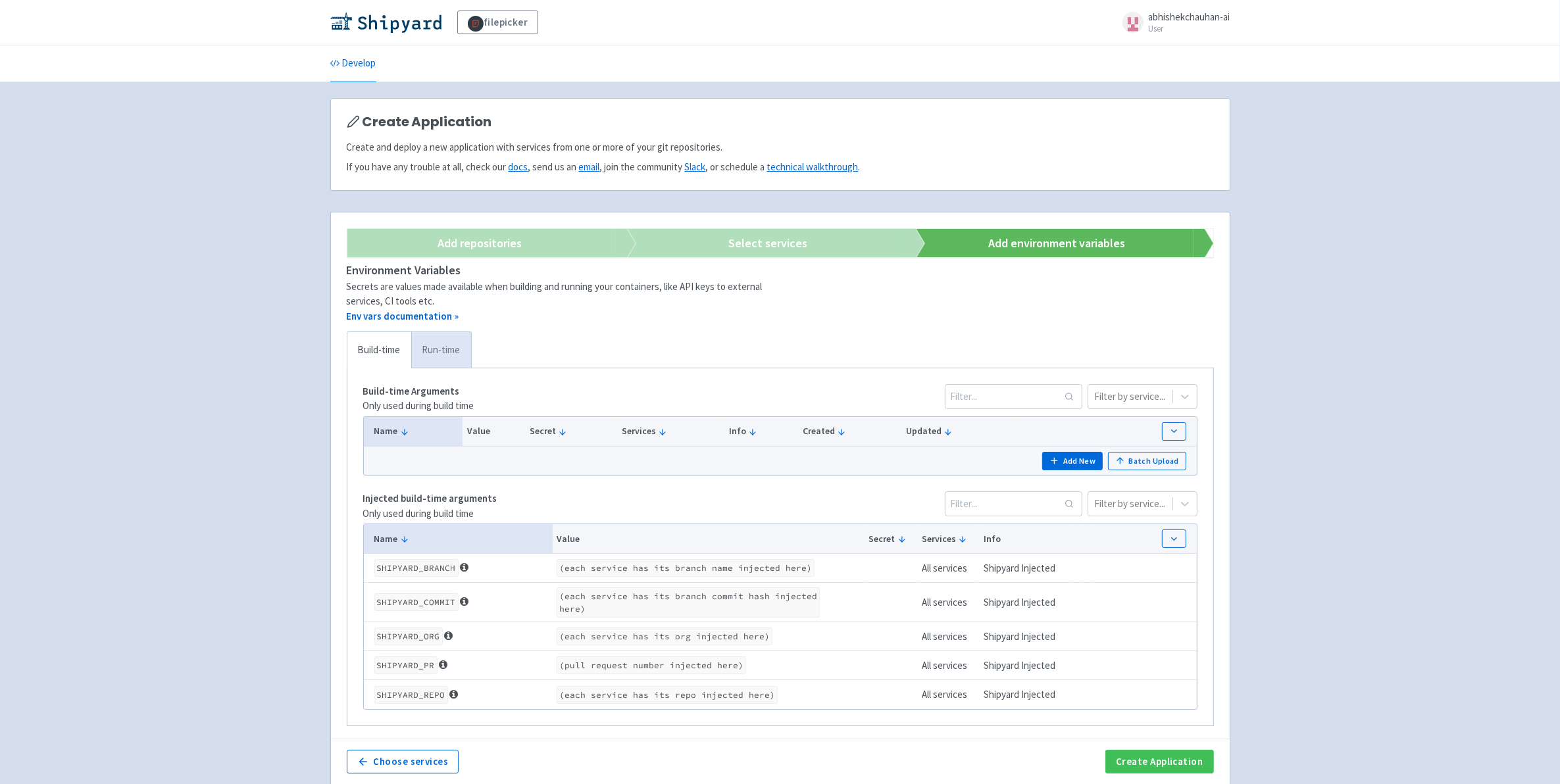
click at [439, 342] on link "Run-time" at bounding box center [441, 351] width 60 height 37
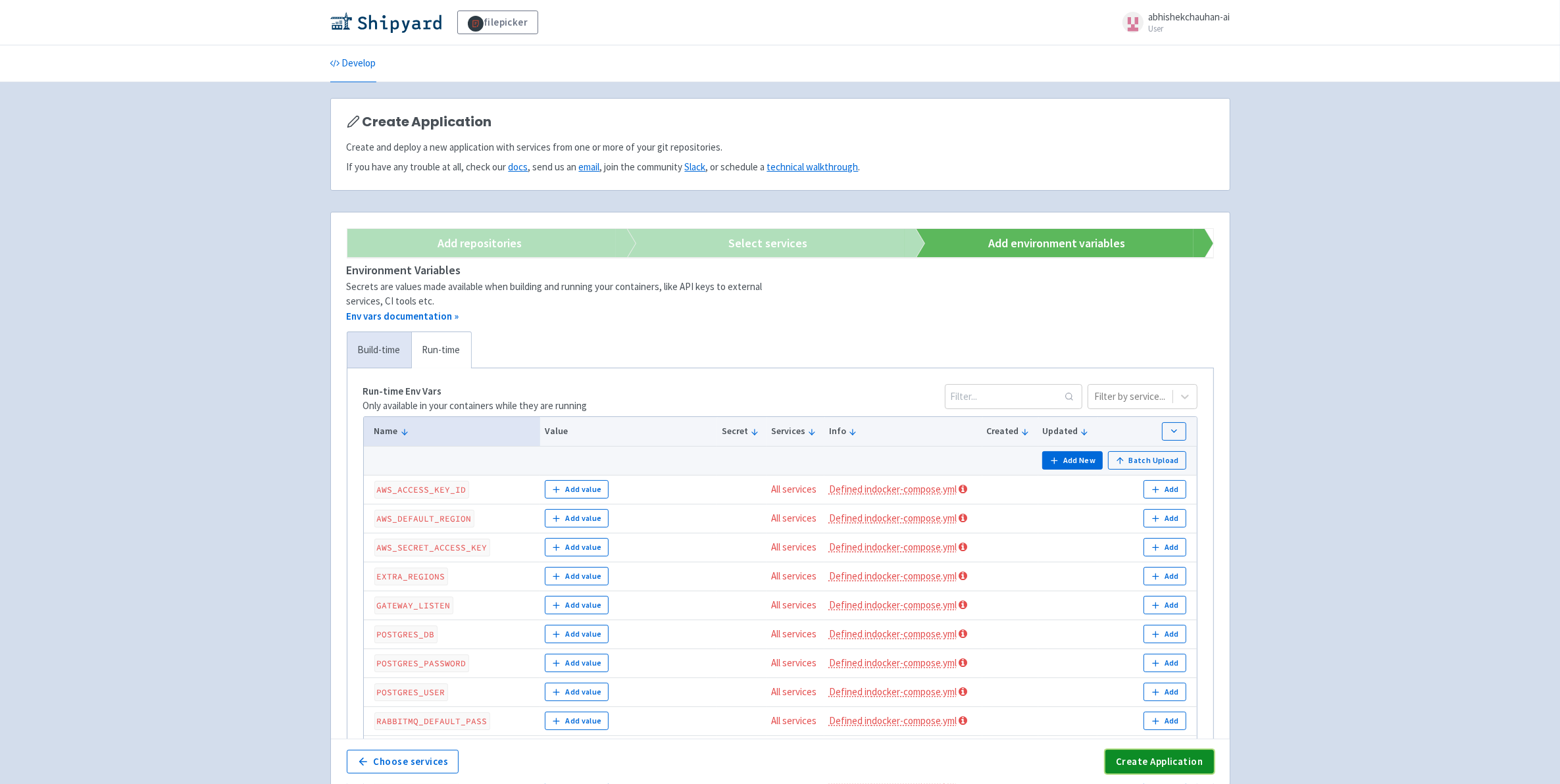
click at [1130, 762] on button "Create Application" at bounding box center [1160, 762] width 108 height 24
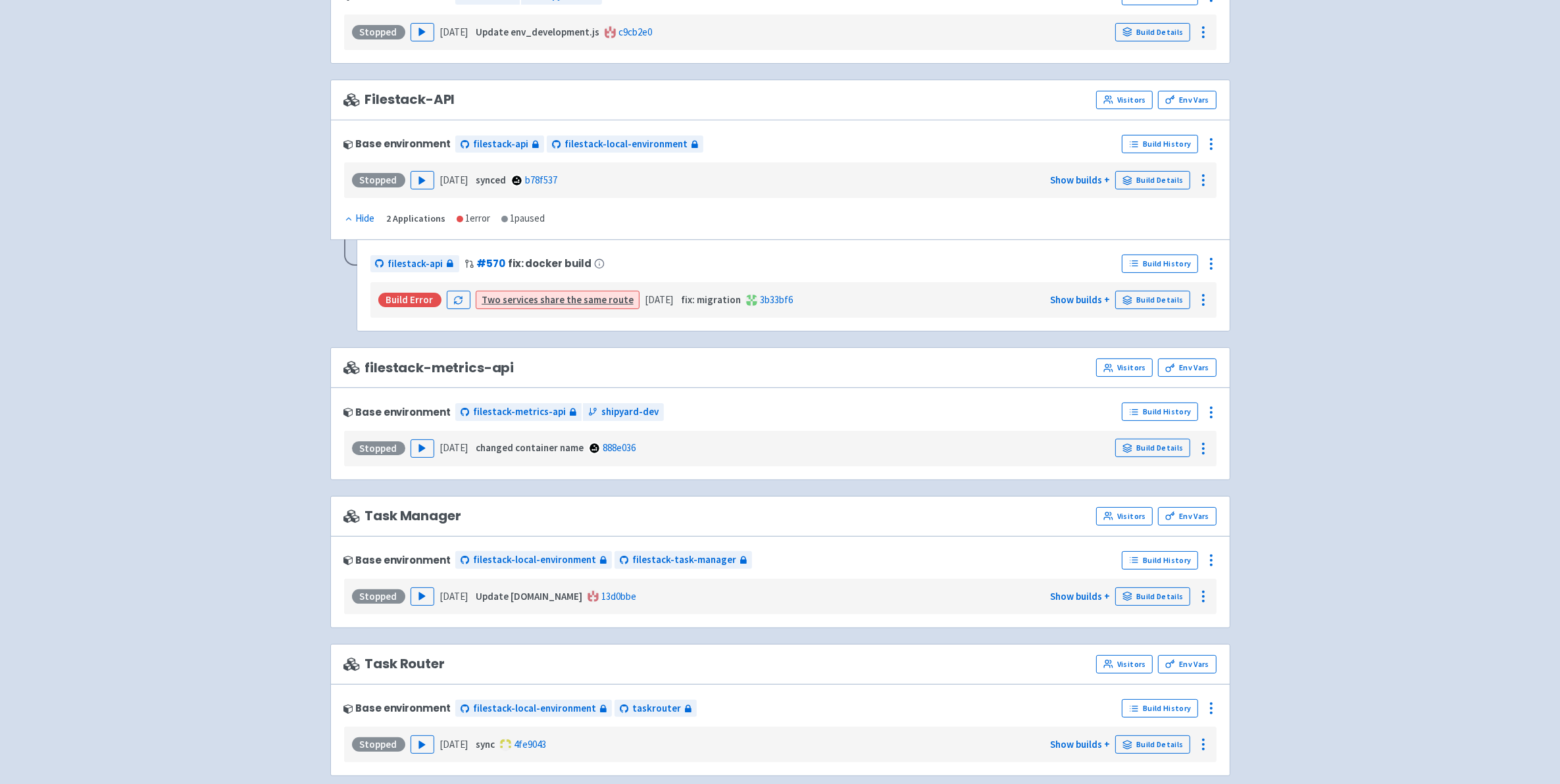
scroll to position [329, 0]
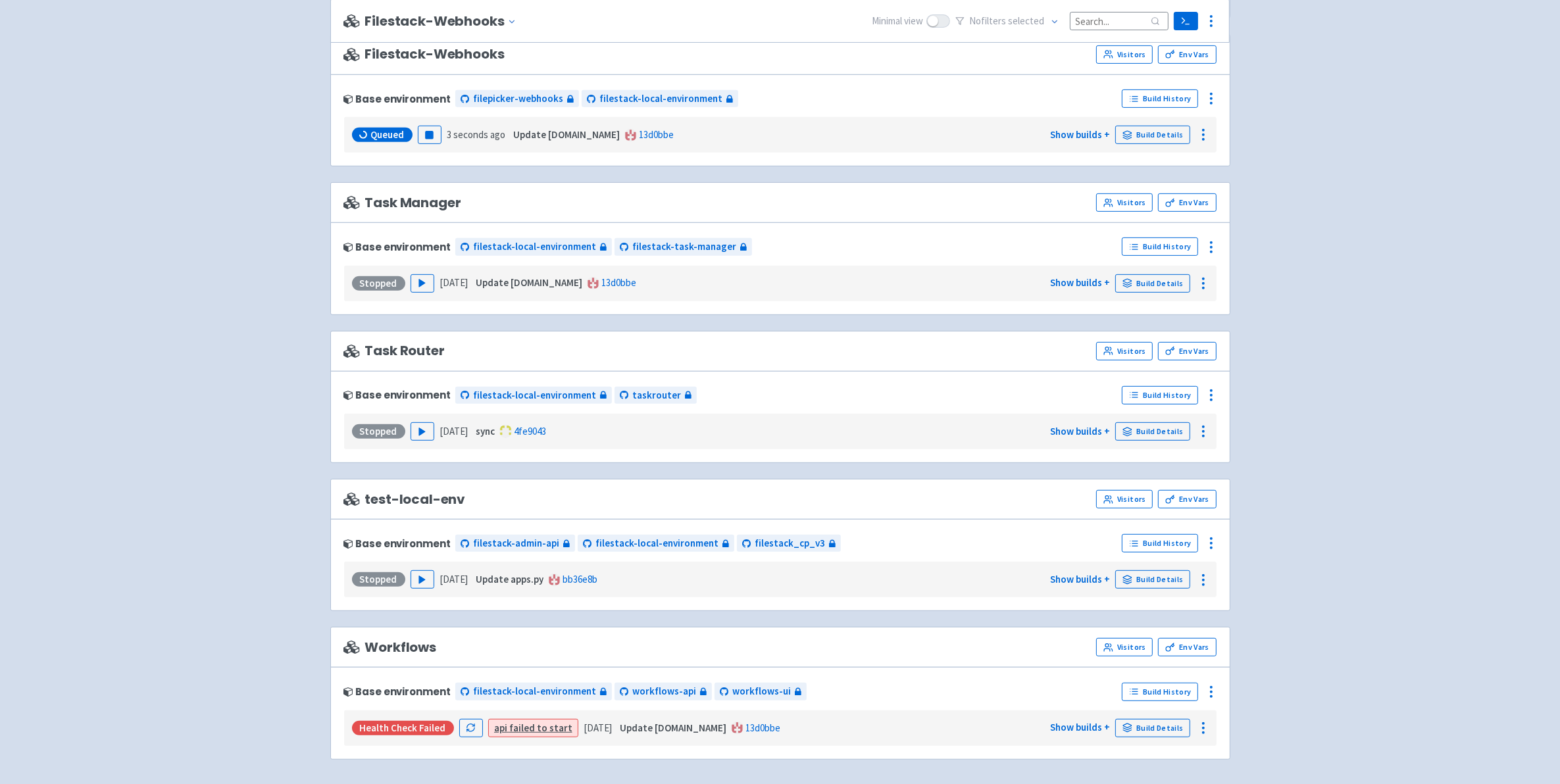
scroll to position [779, 0]
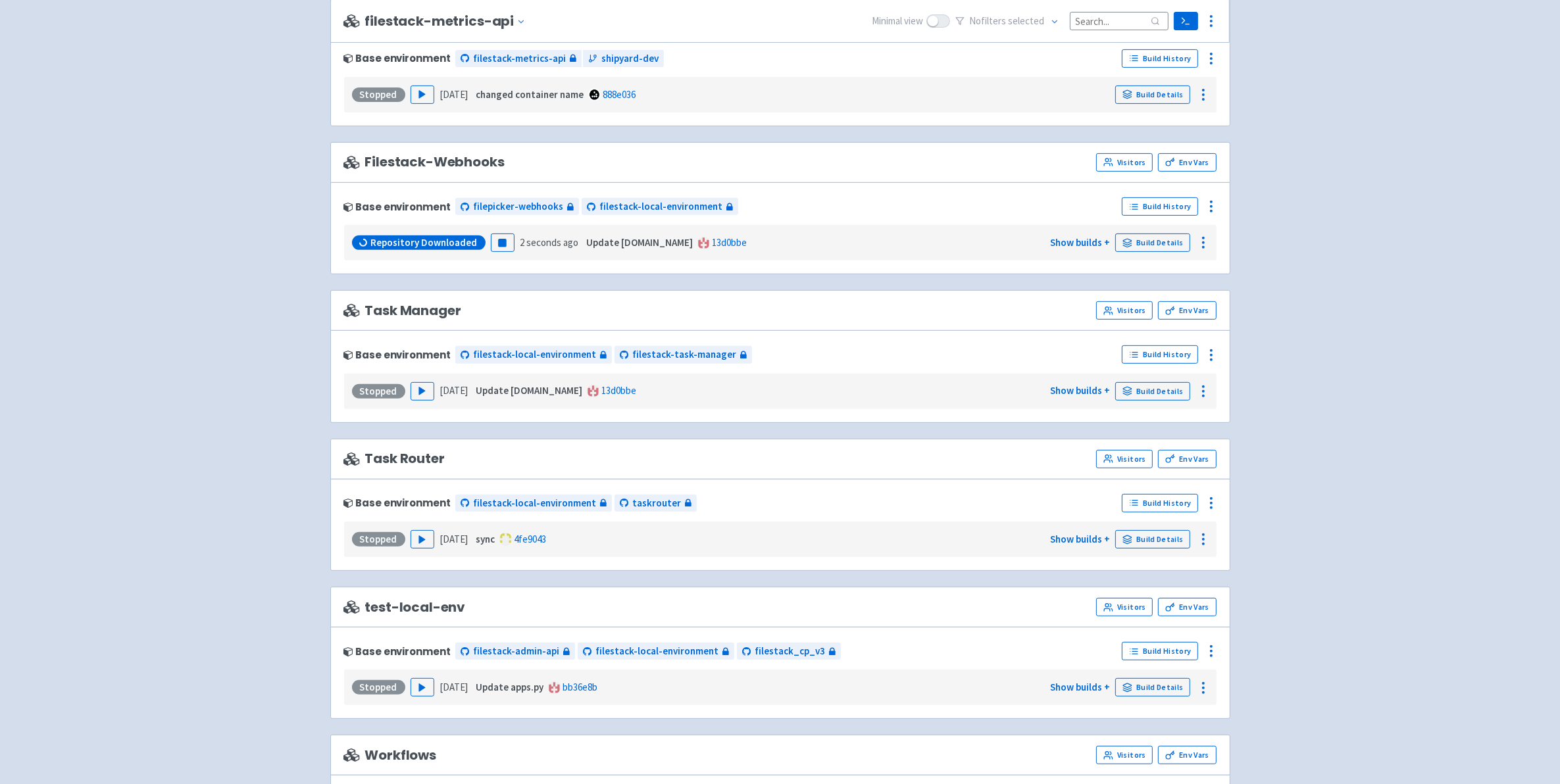
scroll to position [658, 0]
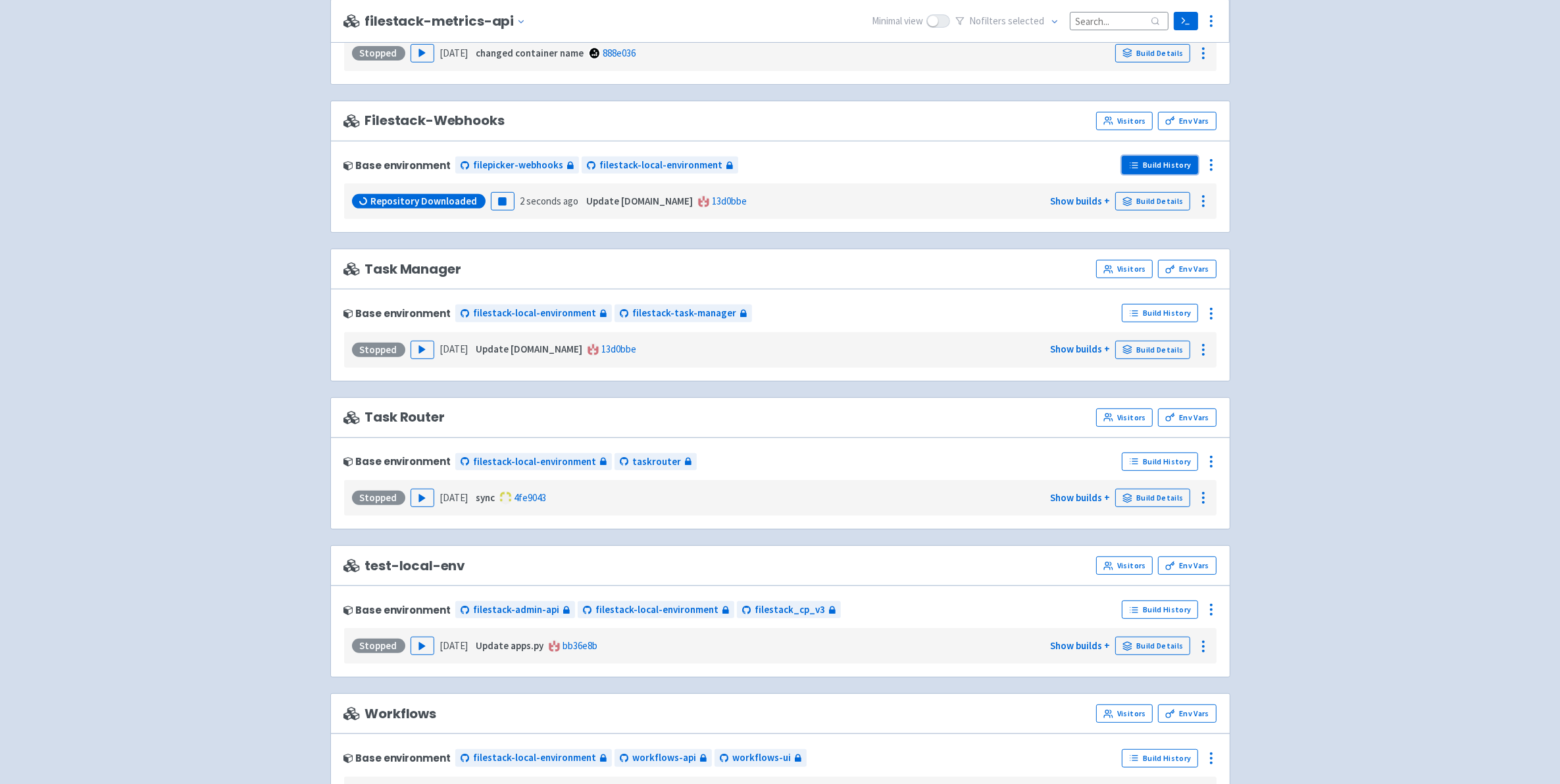
click at [1179, 165] on link "Build History" at bounding box center [1161, 165] width 77 height 18
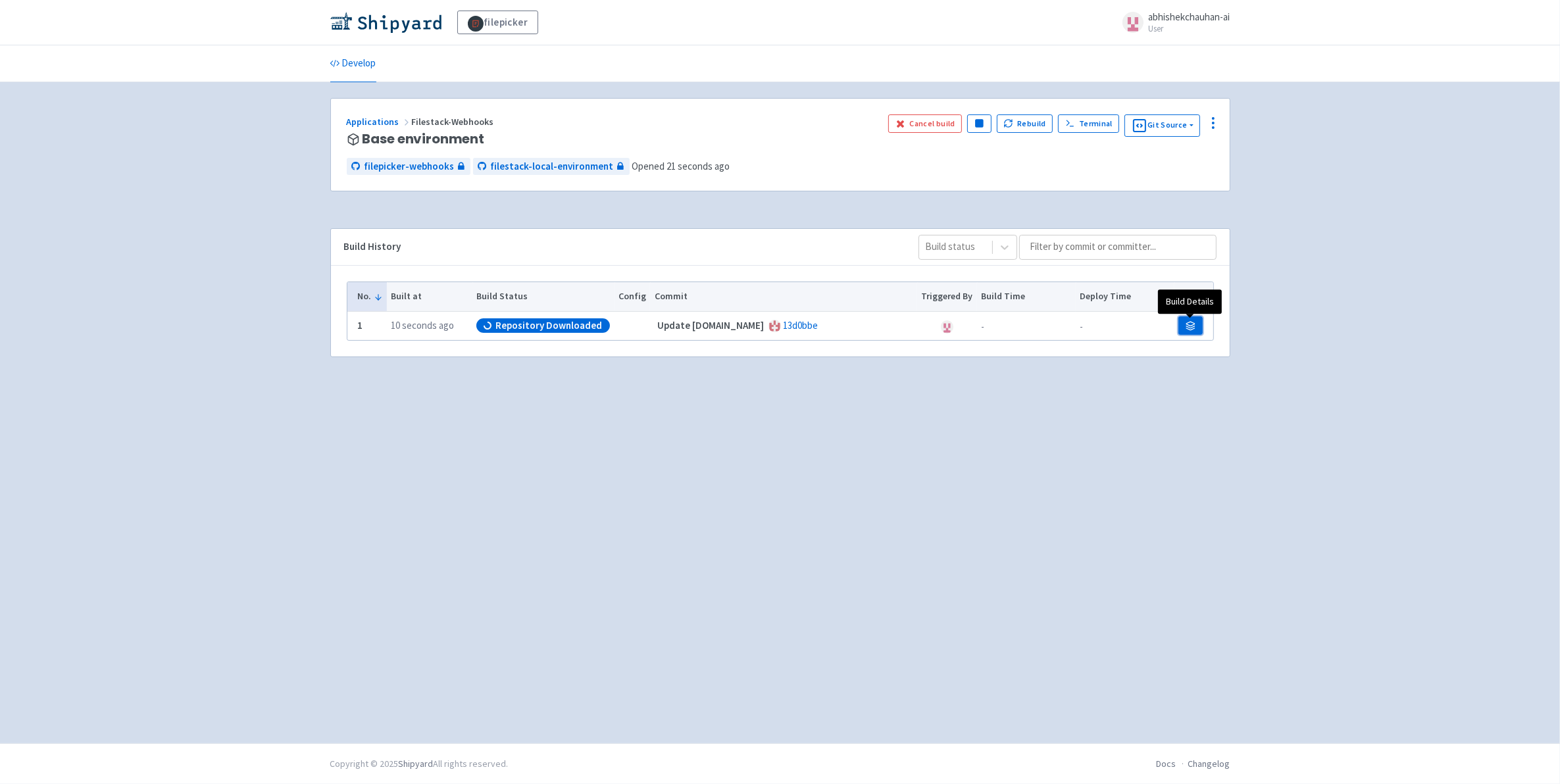
click at [1192, 323] on icon at bounding box center [1191, 325] width 10 height 10
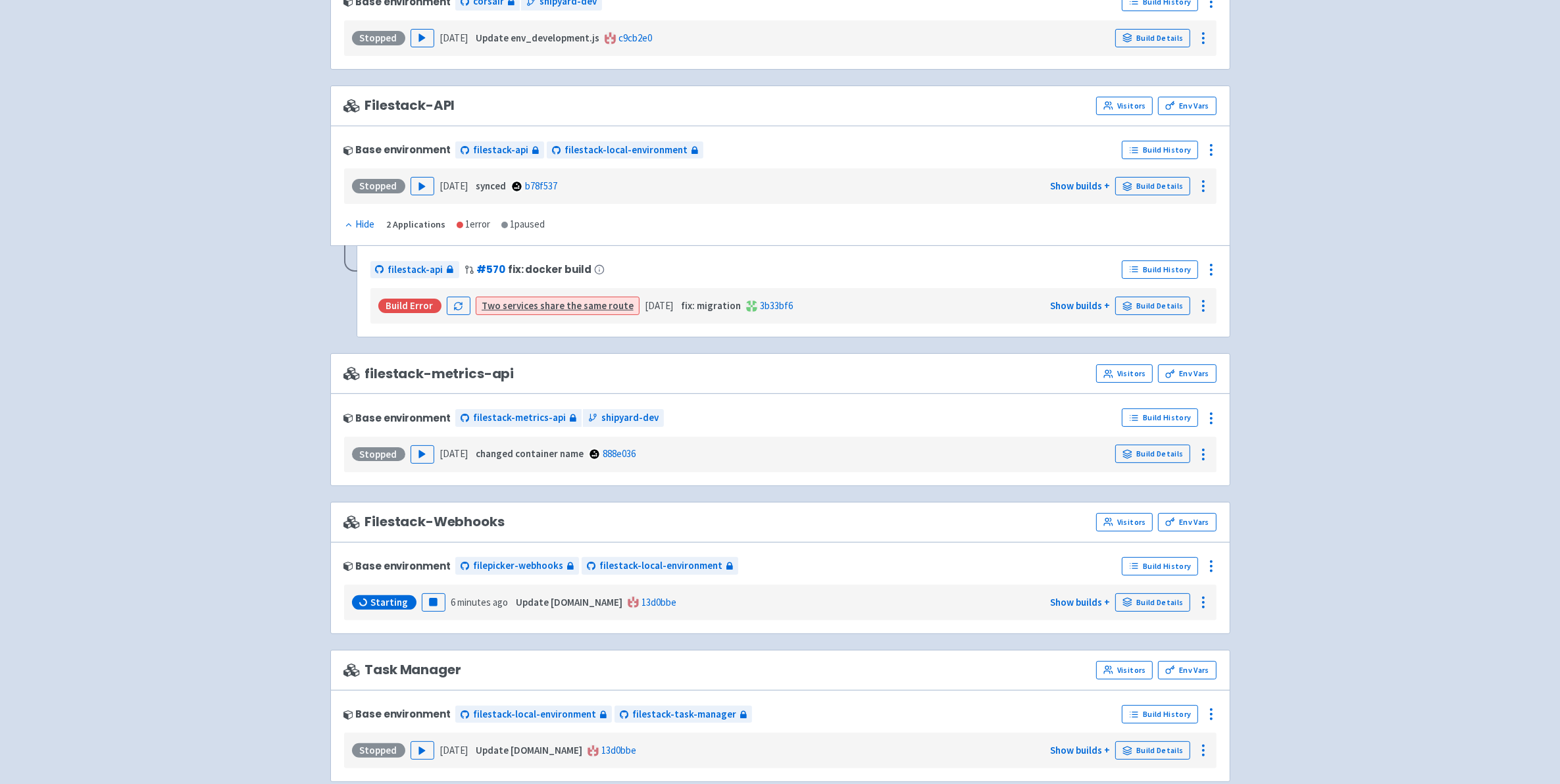
scroll to position [329, 0]
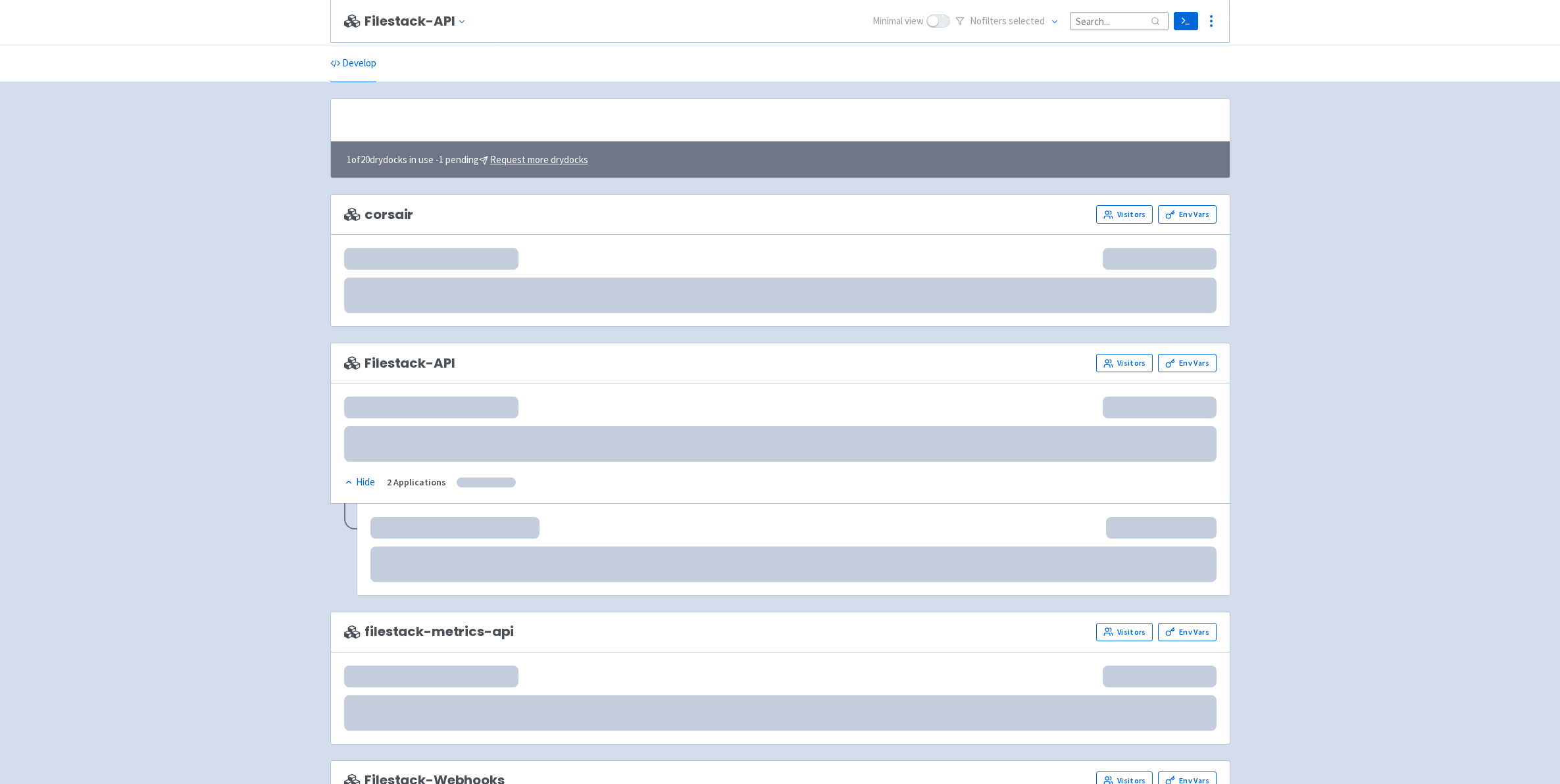
scroll to position [329, 0]
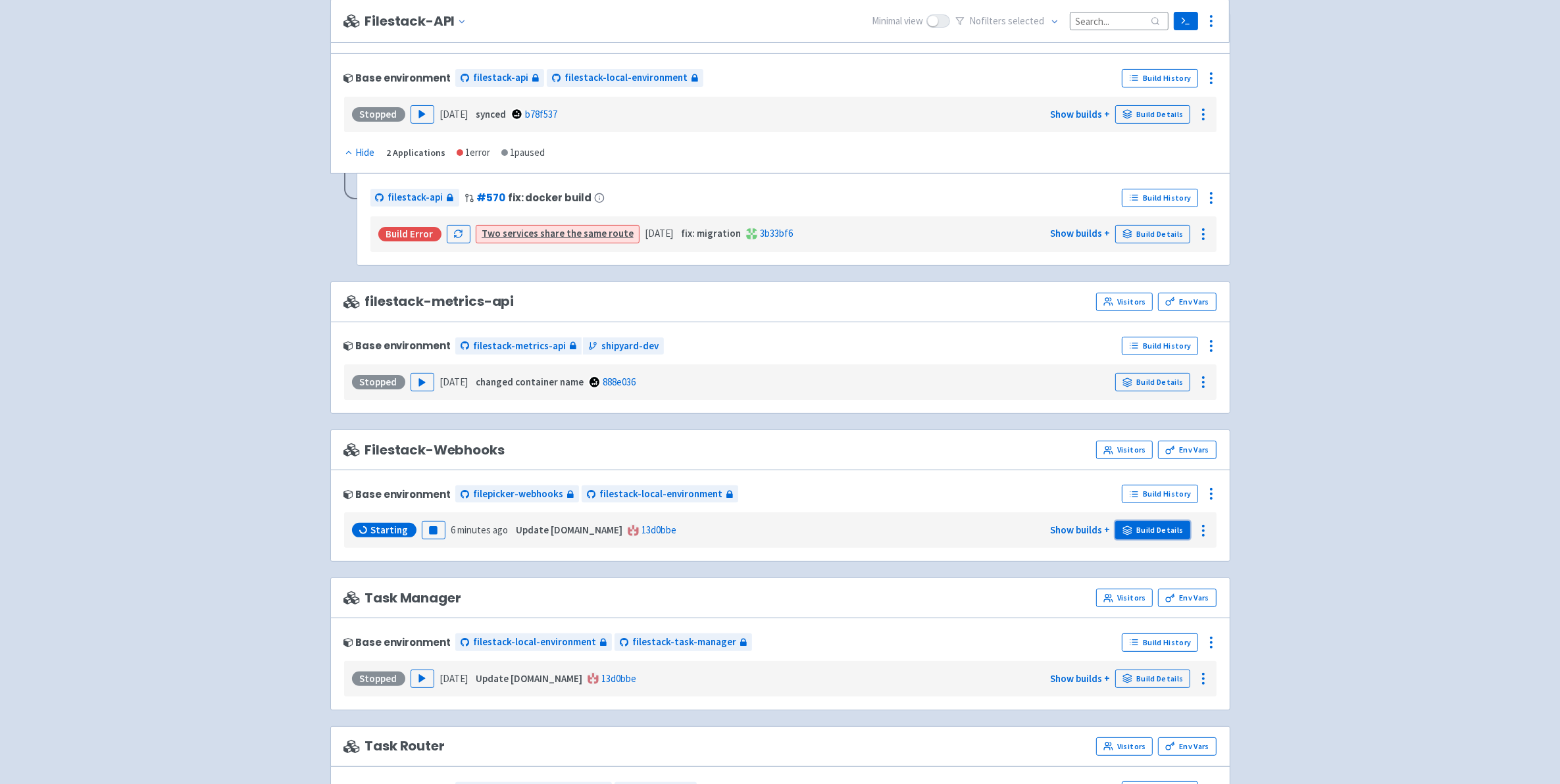
click at [1172, 538] on link "Build Details" at bounding box center [1153, 530] width 75 height 18
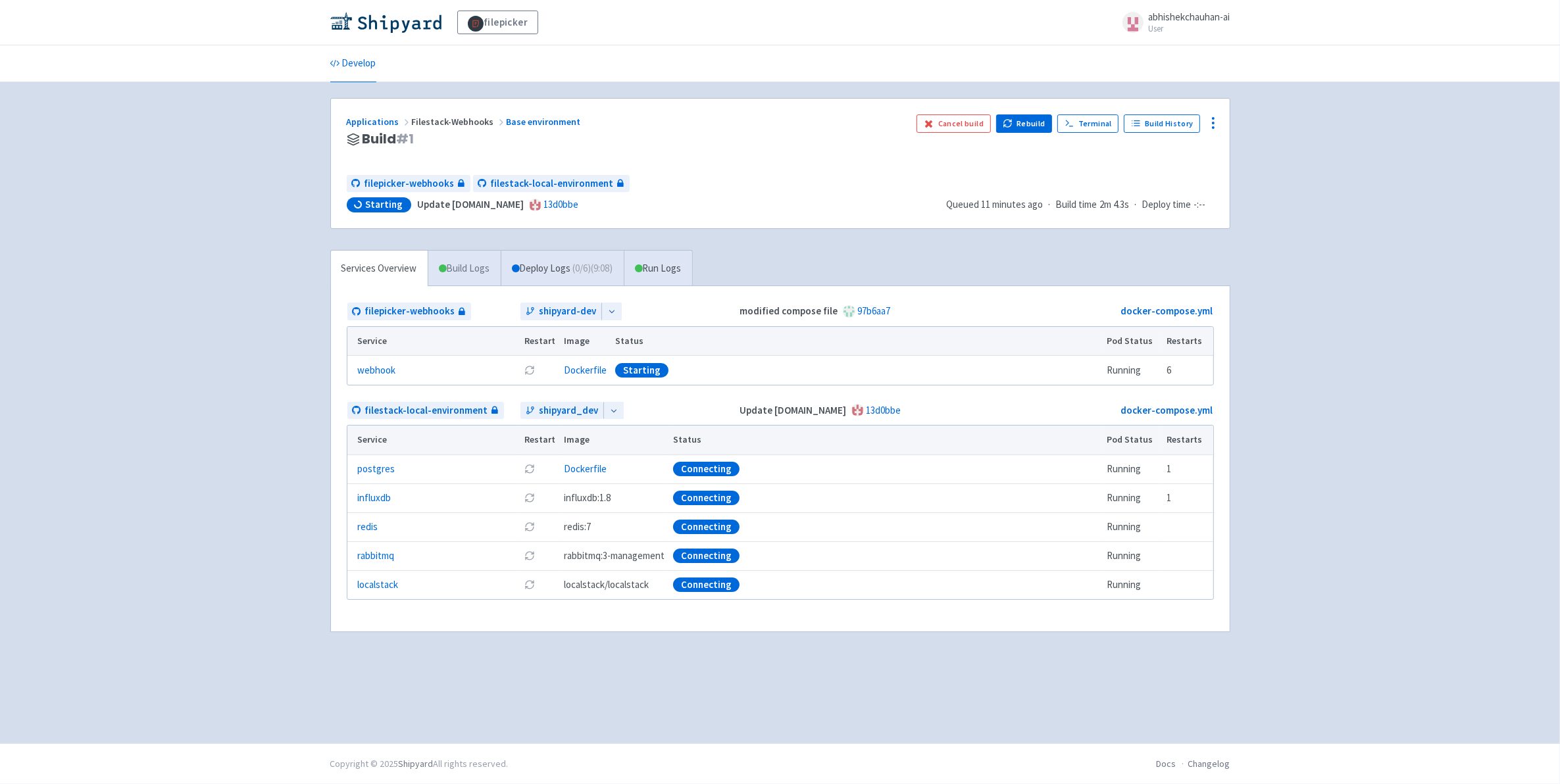
click at [466, 269] on link "Build Logs" at bounding box center [464, 269] width 72 height 37
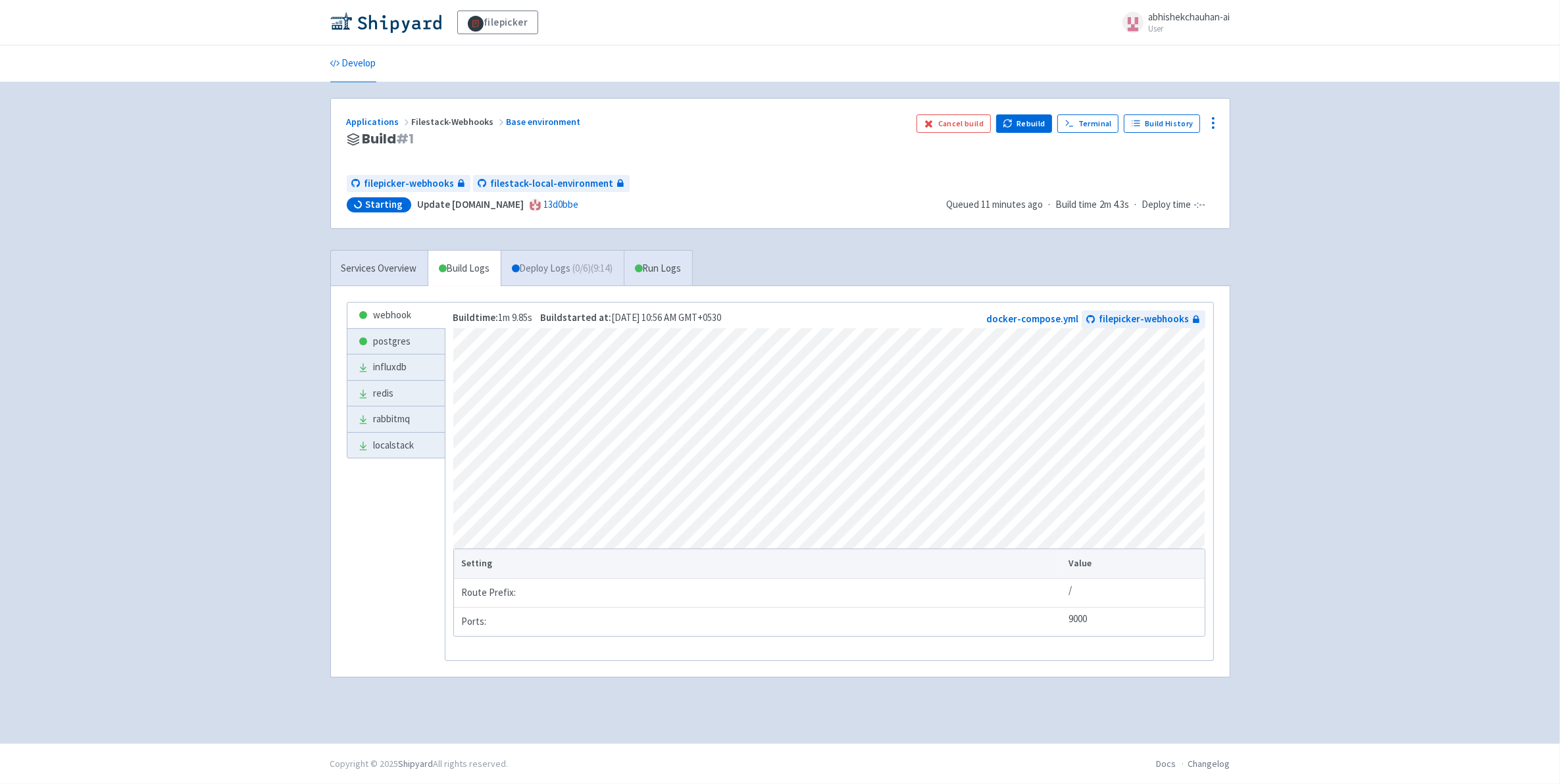
click at [572, 279] on link "Deploy Logs ( 0 / 6 ) (9:14)" at bounding box center [562, 269] width 123 height 37
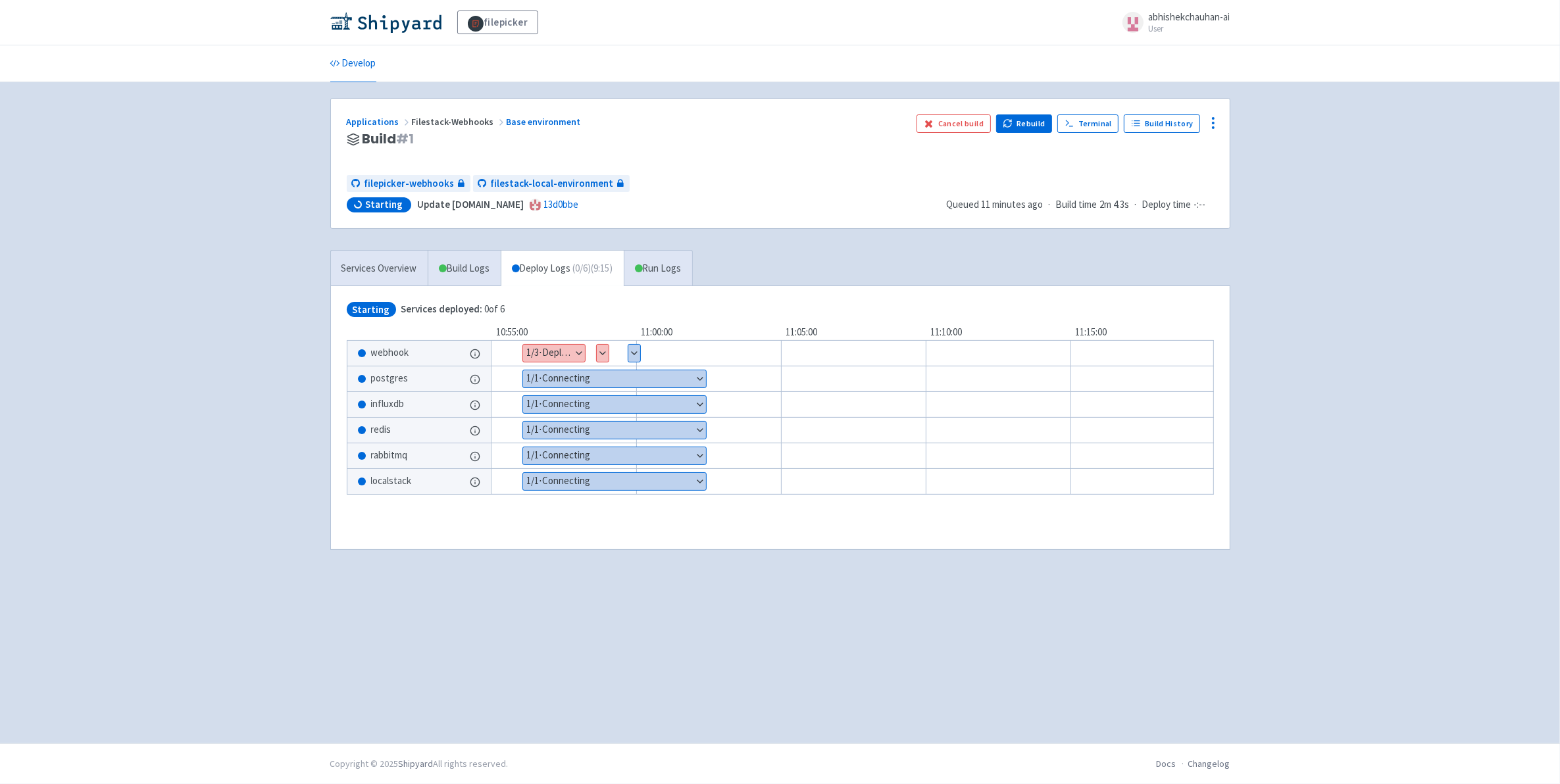
click at [578, 351] on button "Show details" at bounding box center [554, 353] width 62 height 17
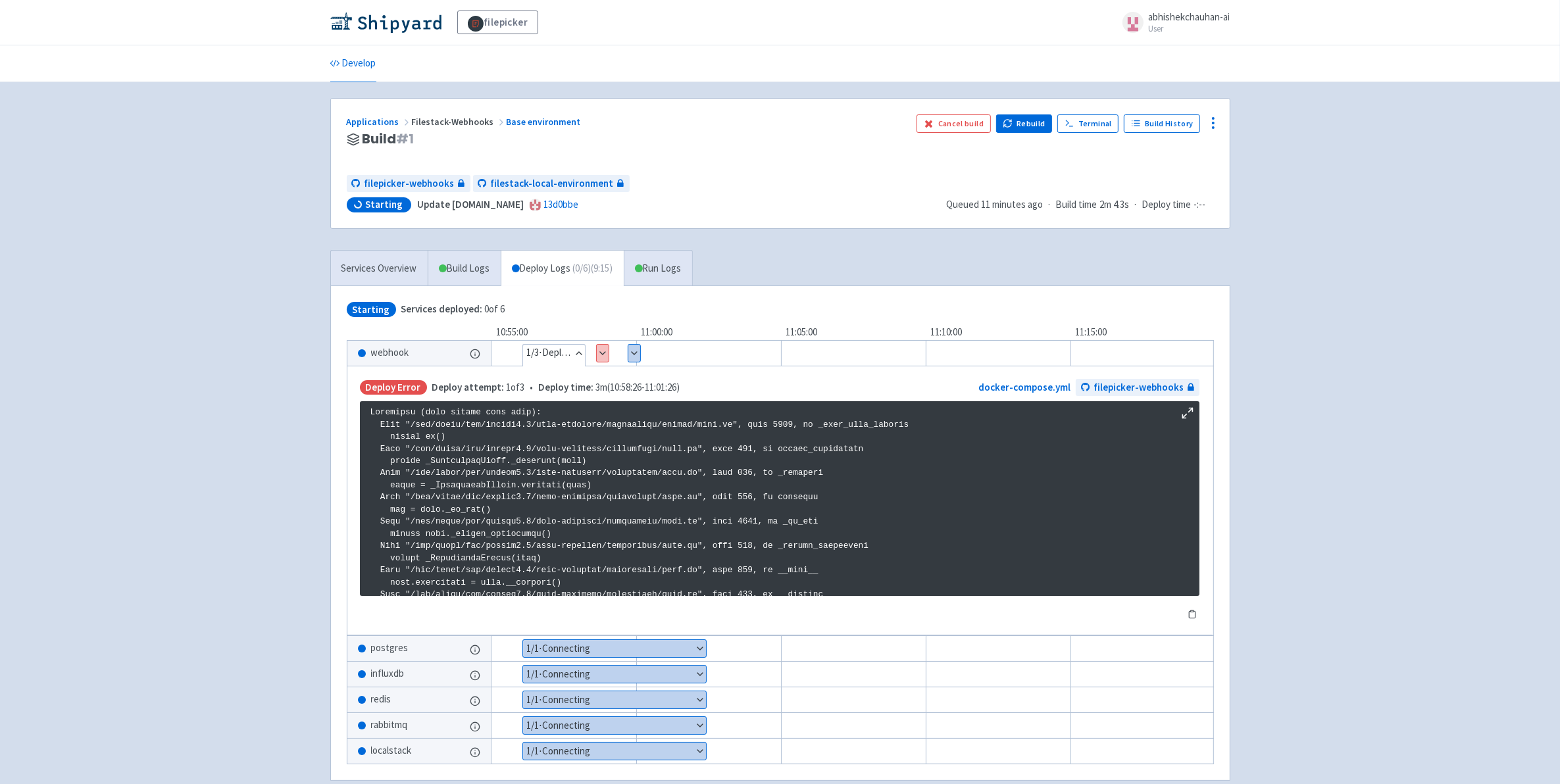
scroll to position [2247, 0]
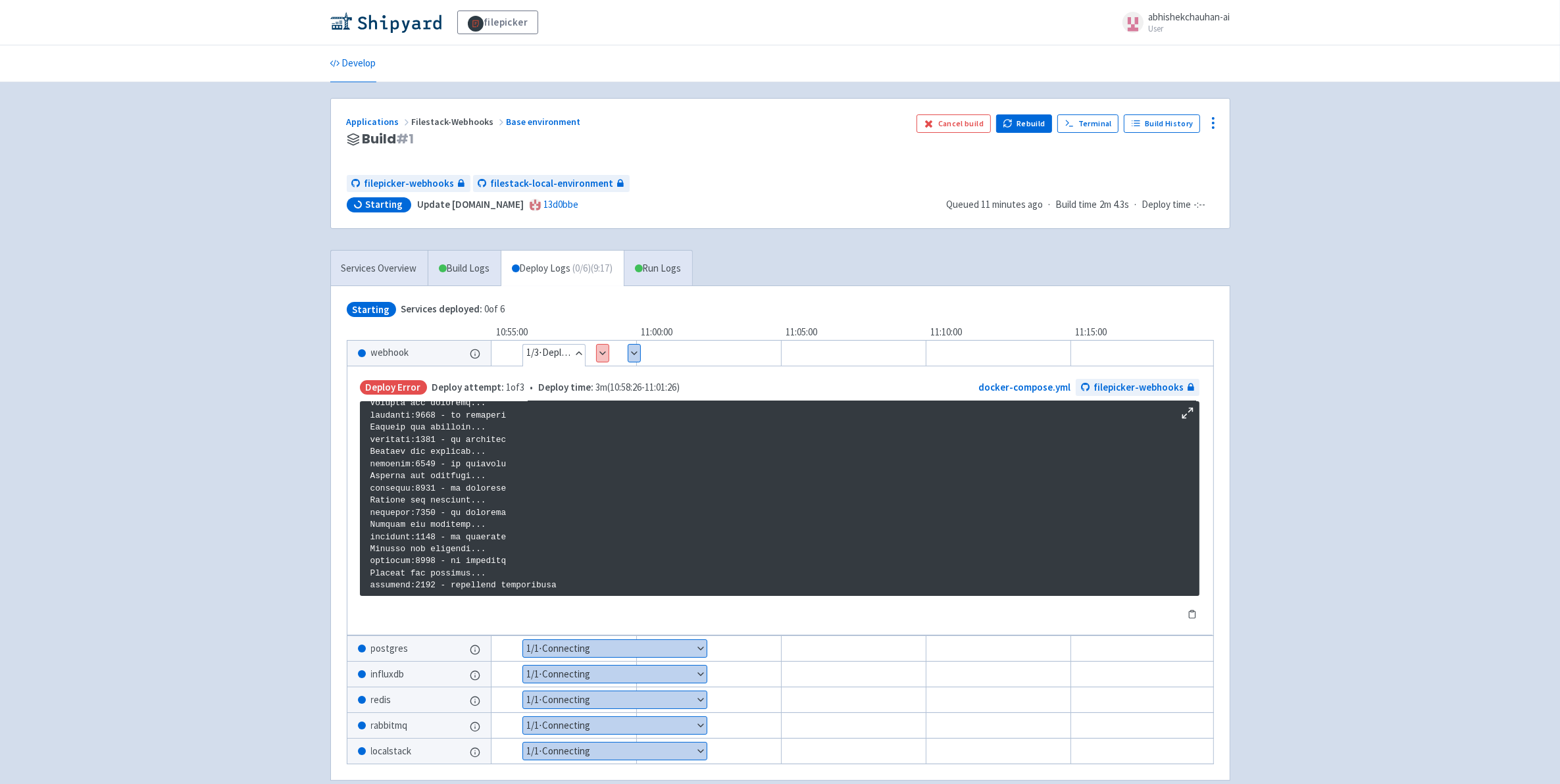
drag, startPoint x: 623, startPoint y: 358, endPoint x: 608, endPoint y: 356, distance: 15.1
click at [621, 358] on div "Hide details 1 / 3 ⋅ Deploy Error Show details 2 / 3 ⋅ Deploy Error Show detail…" at bounding box center [872, 353] width 843 height 26
click at [607, 356] on button "Show details" at bounding box center [602, 353] width 12 height 17
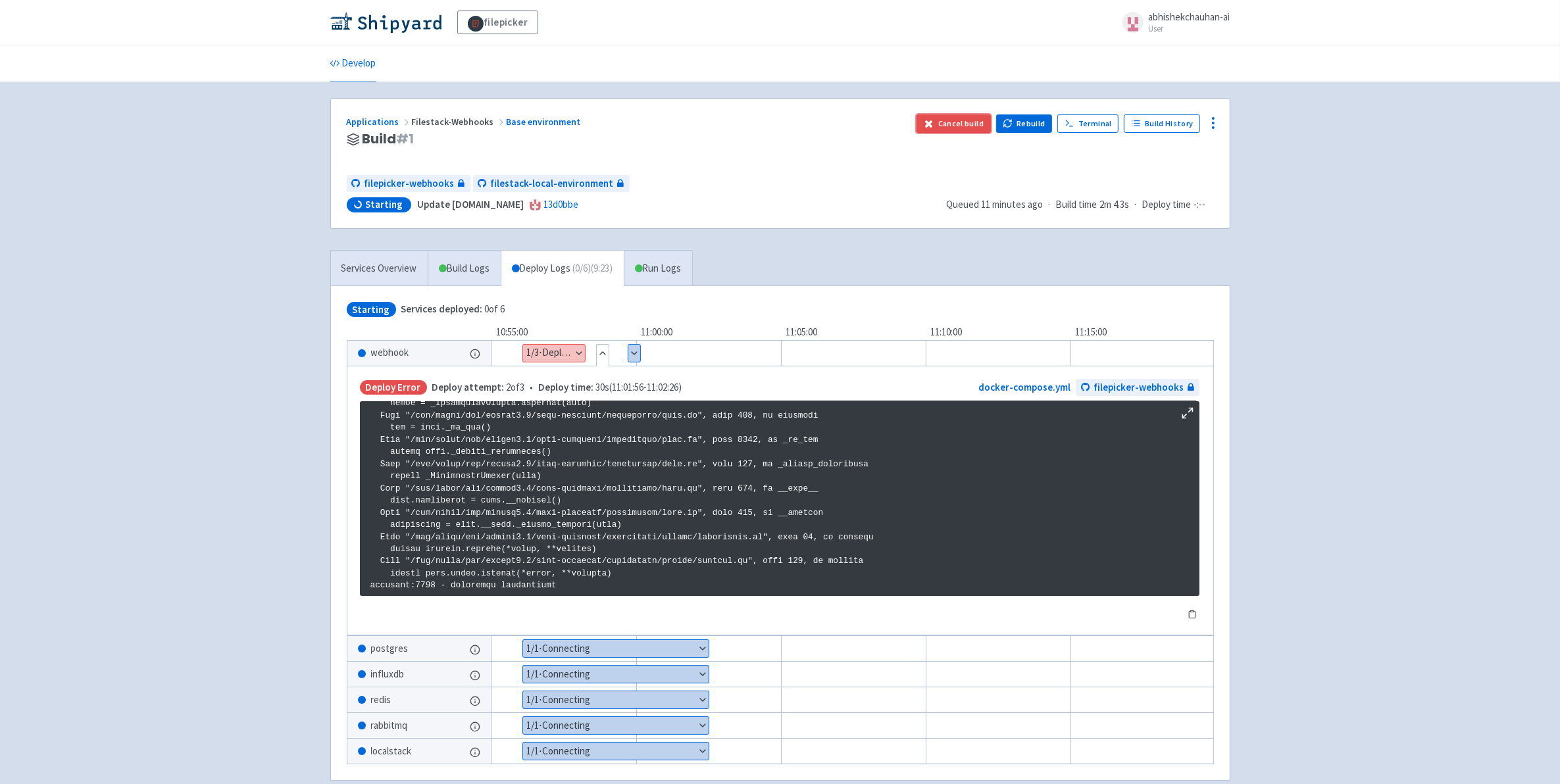
click at [971, 126] on button "Cancel build" at bounding box center [953, 123] width 74 height 18
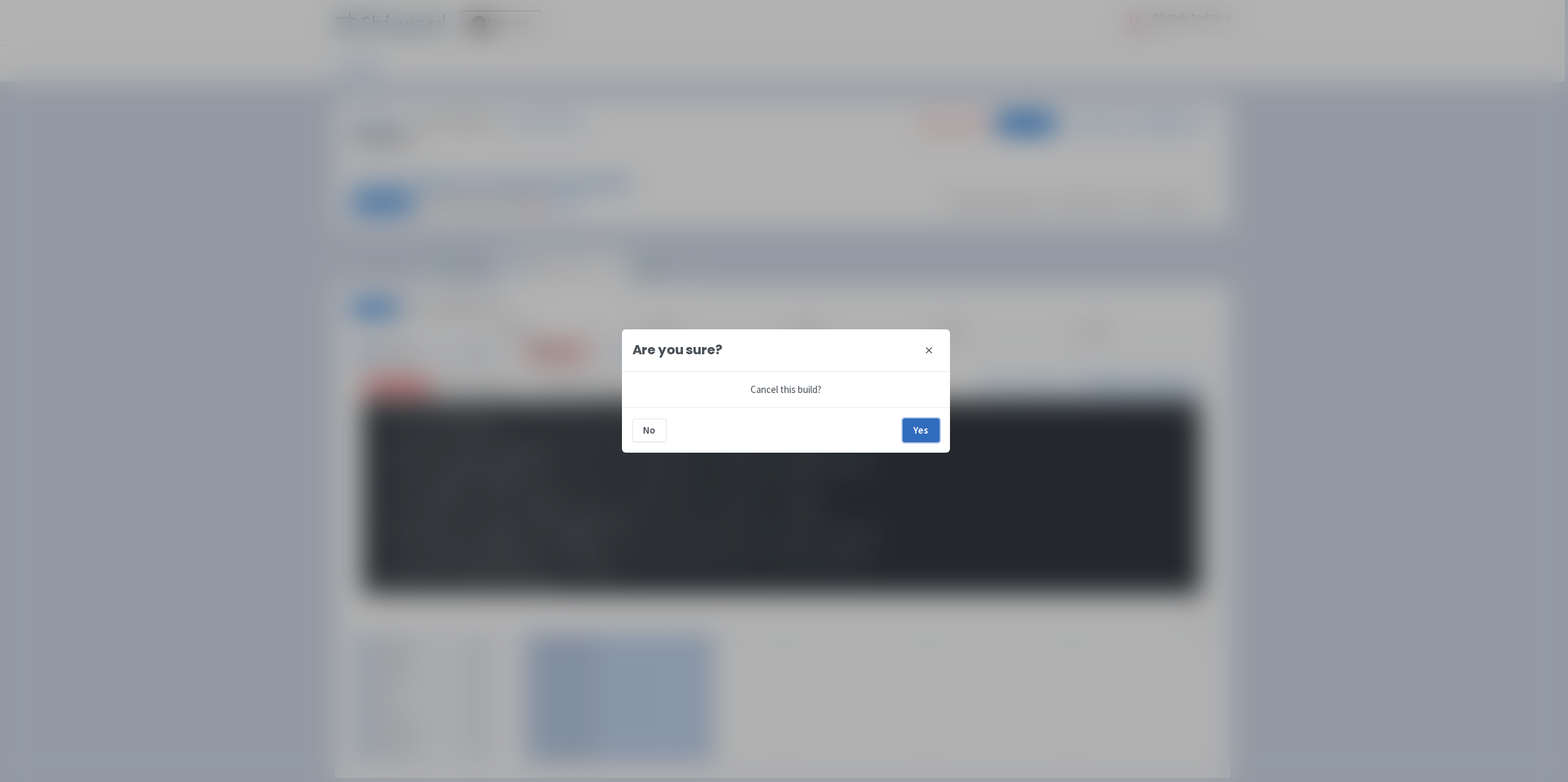
click at [925, 437] on button "Yes" at bounding box center [921, 430] width 36 height 24
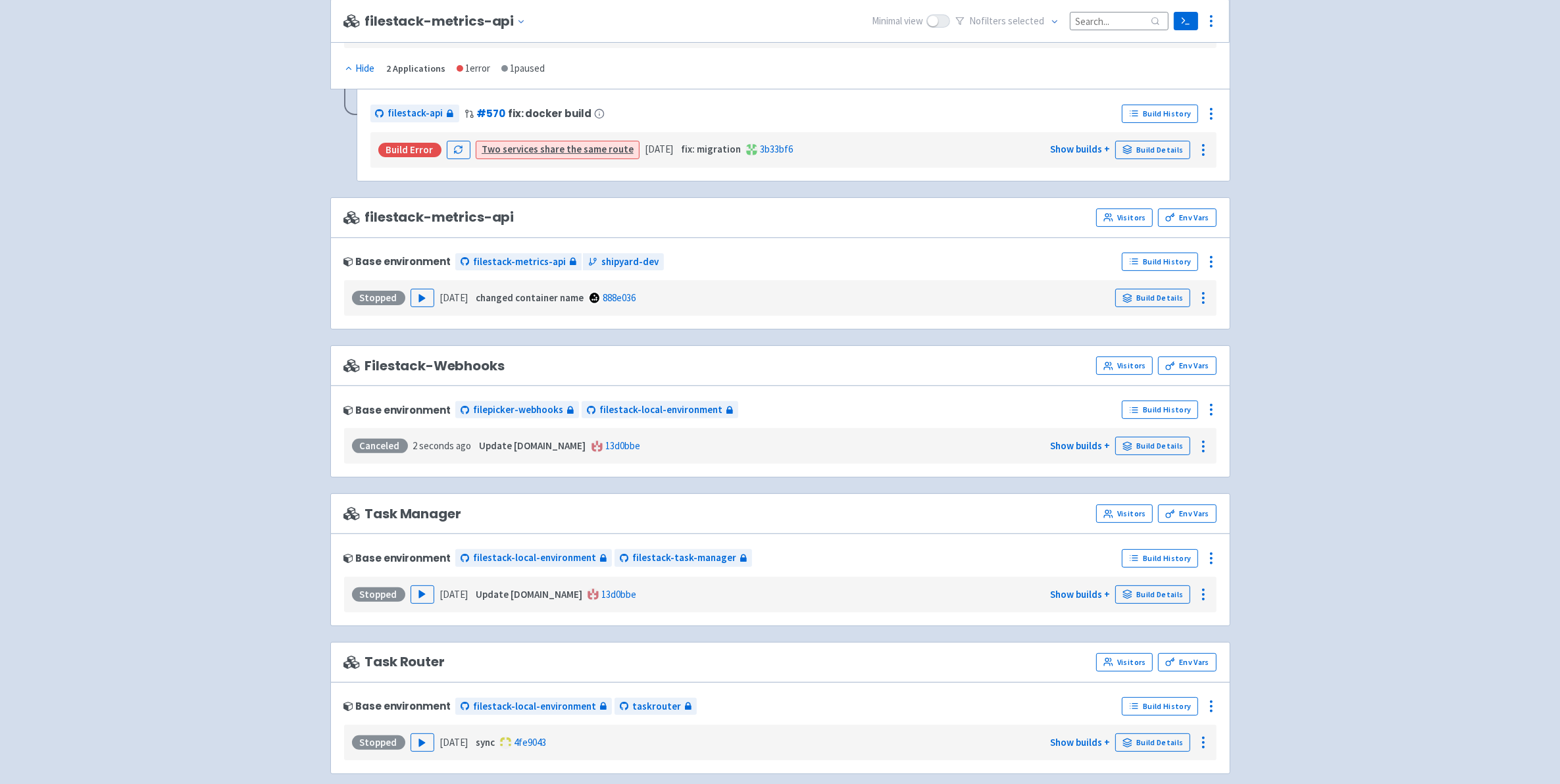
scroll to position [411, 0]
click at [1204, 457] on icon at bounding box center [1203, 448] width 16 height 16
click at [1317, 385] on div "filepicker View Organizations abhishekchauhan-ai User Profile Sign out Develop s" at bounding box center [780, 346] width 1560 height 1516
click at [1219, 413] on icon at bounding box center [1211, 411] width 16 height 16
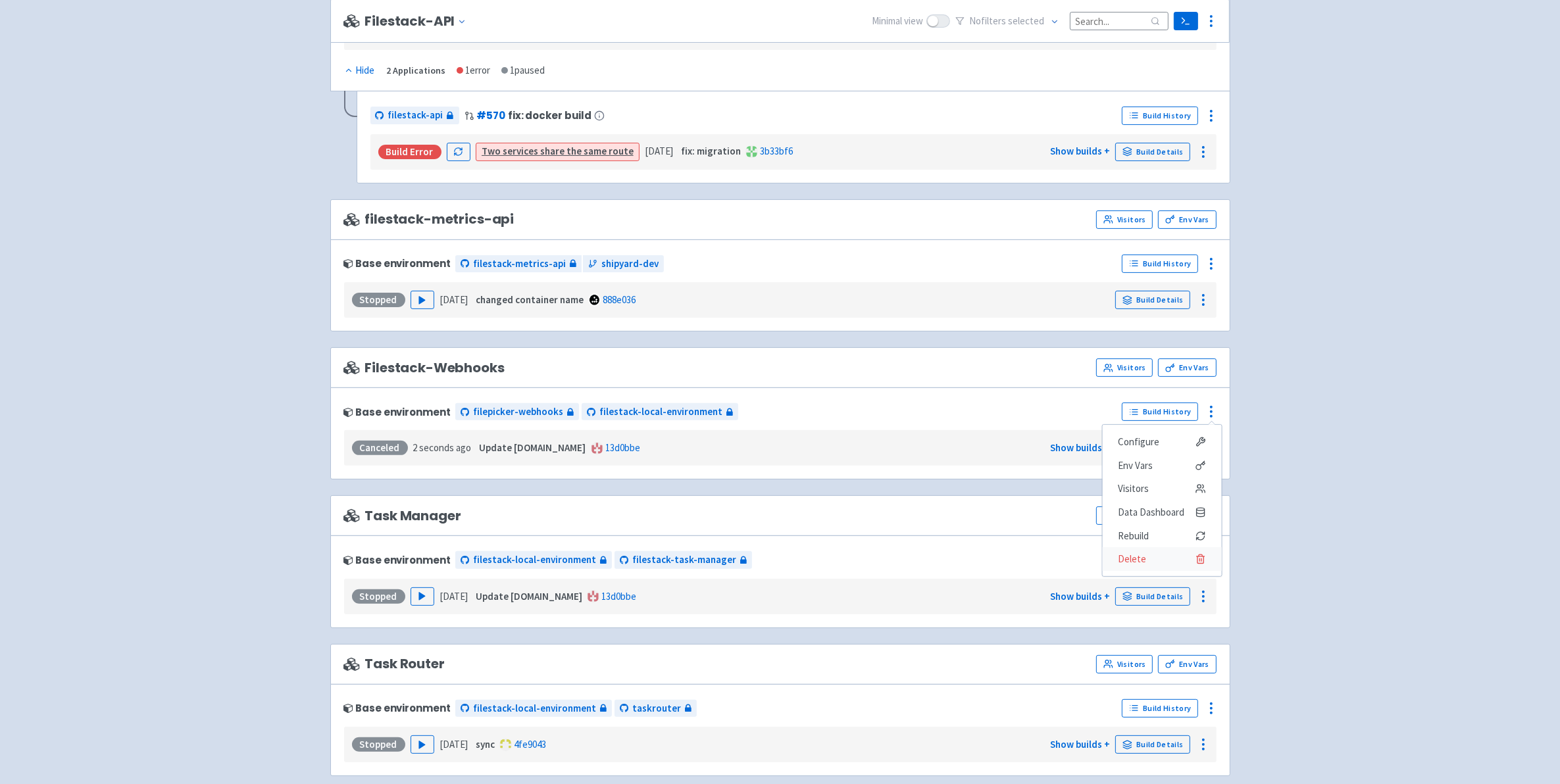
click at [1179, 558] on span "Delete" at bounding box center [1162, 559] width 88 height 18
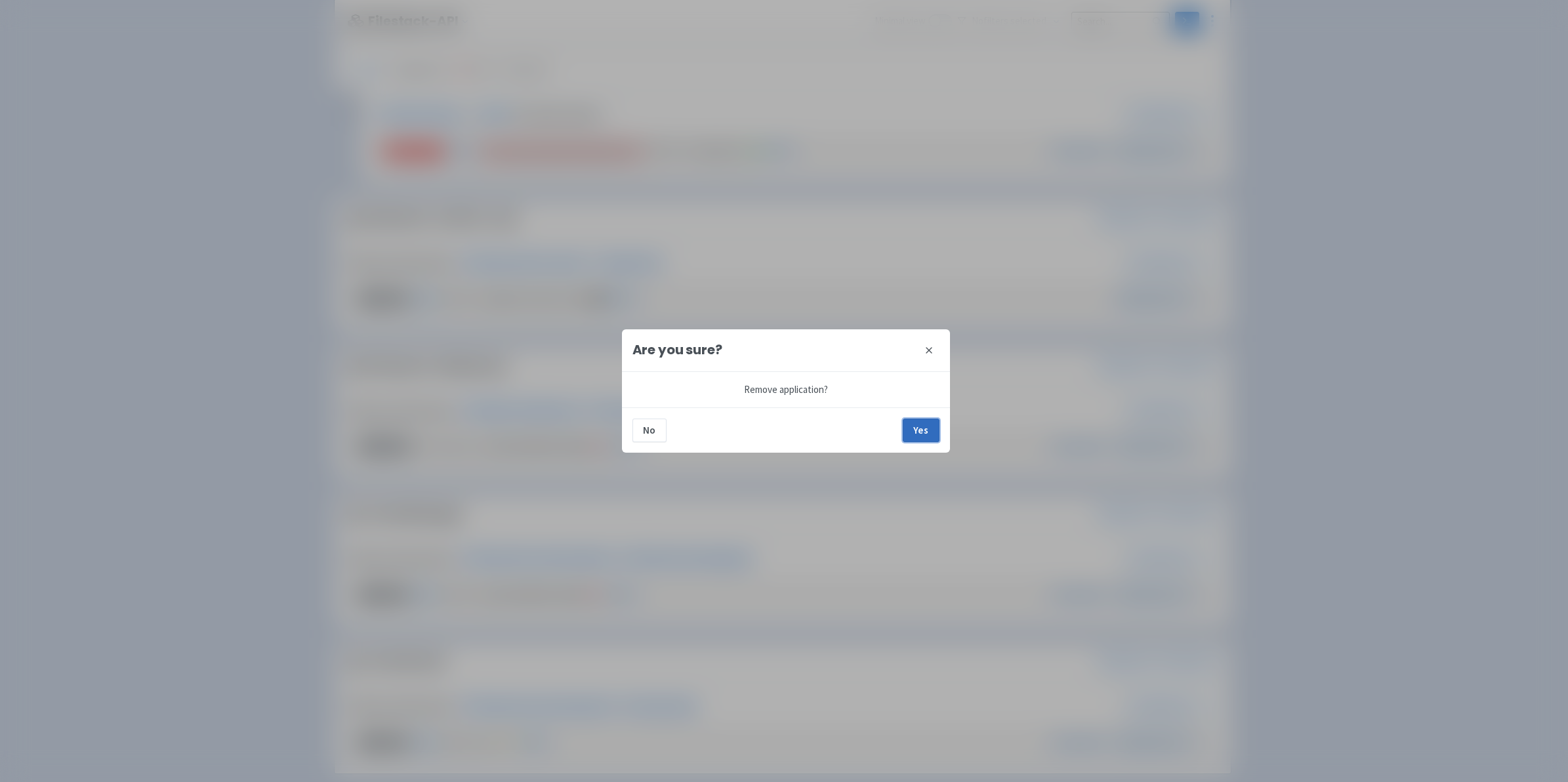
click at [913, 430] on button "Yes" at bounding box center [921, 430] width 36 height 24
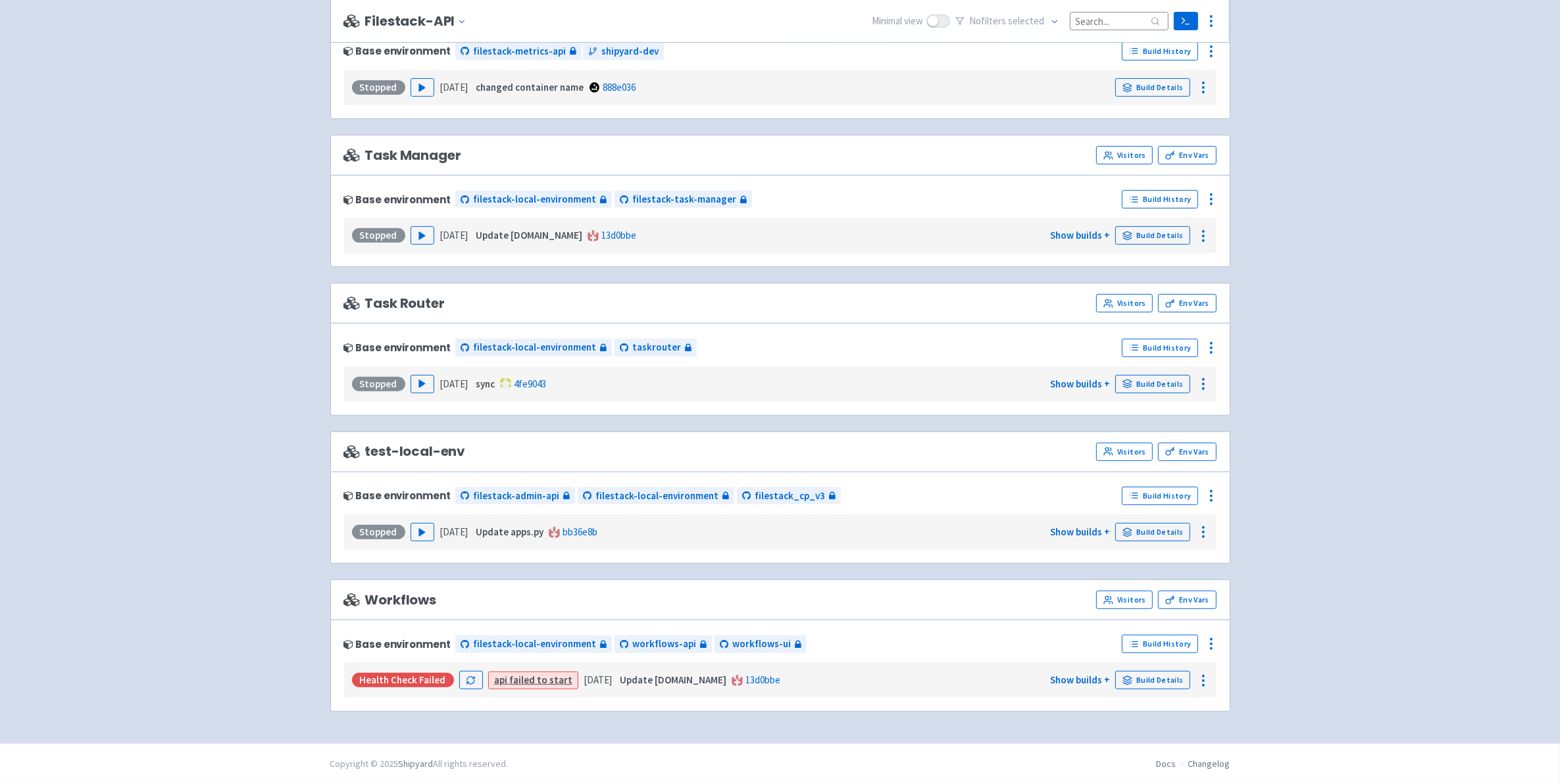
scroll to position [630, 0]
